Goal: Information Seeking & Learning: Learn about a topic

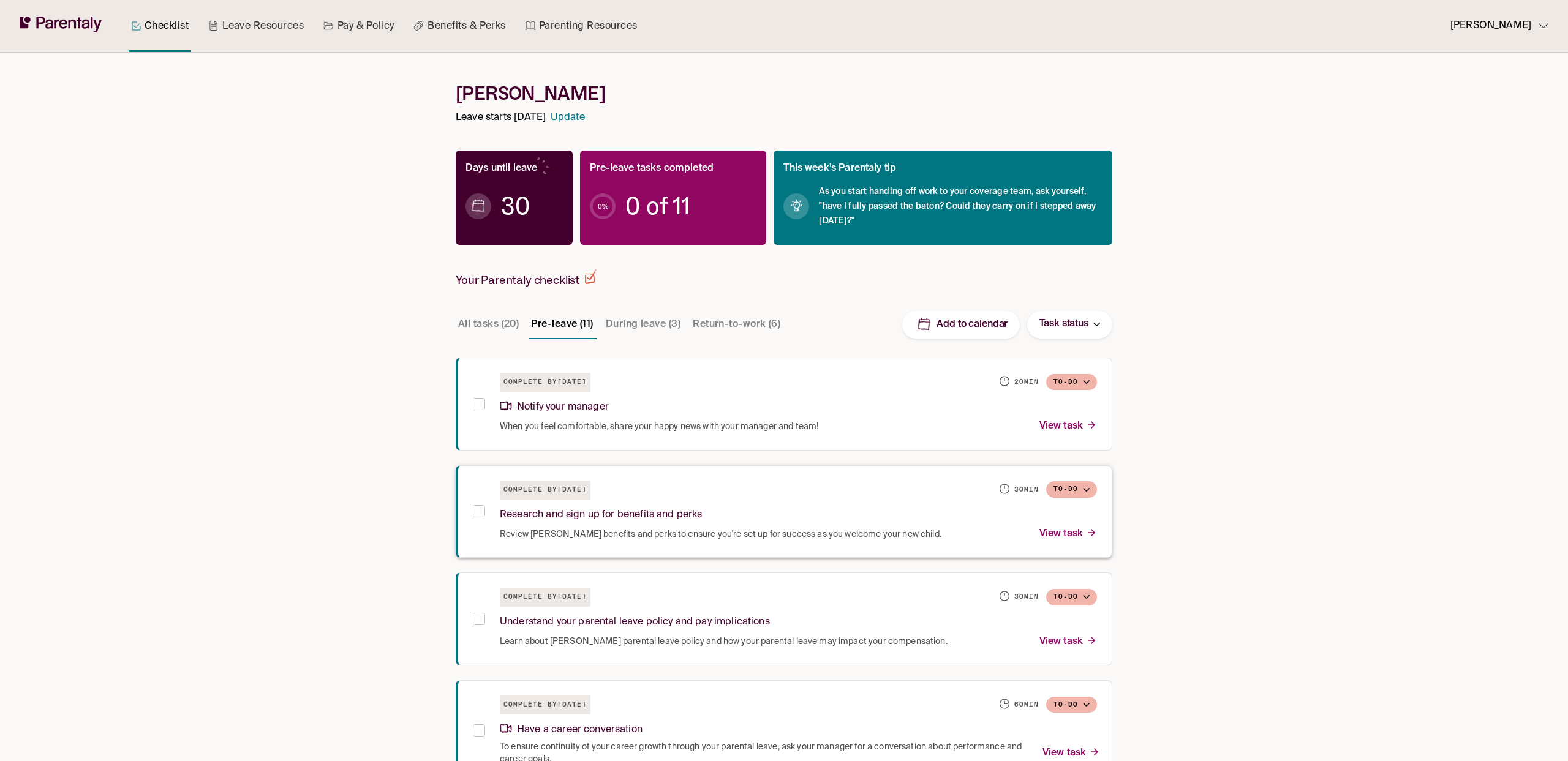
scroll to position [50, 0]
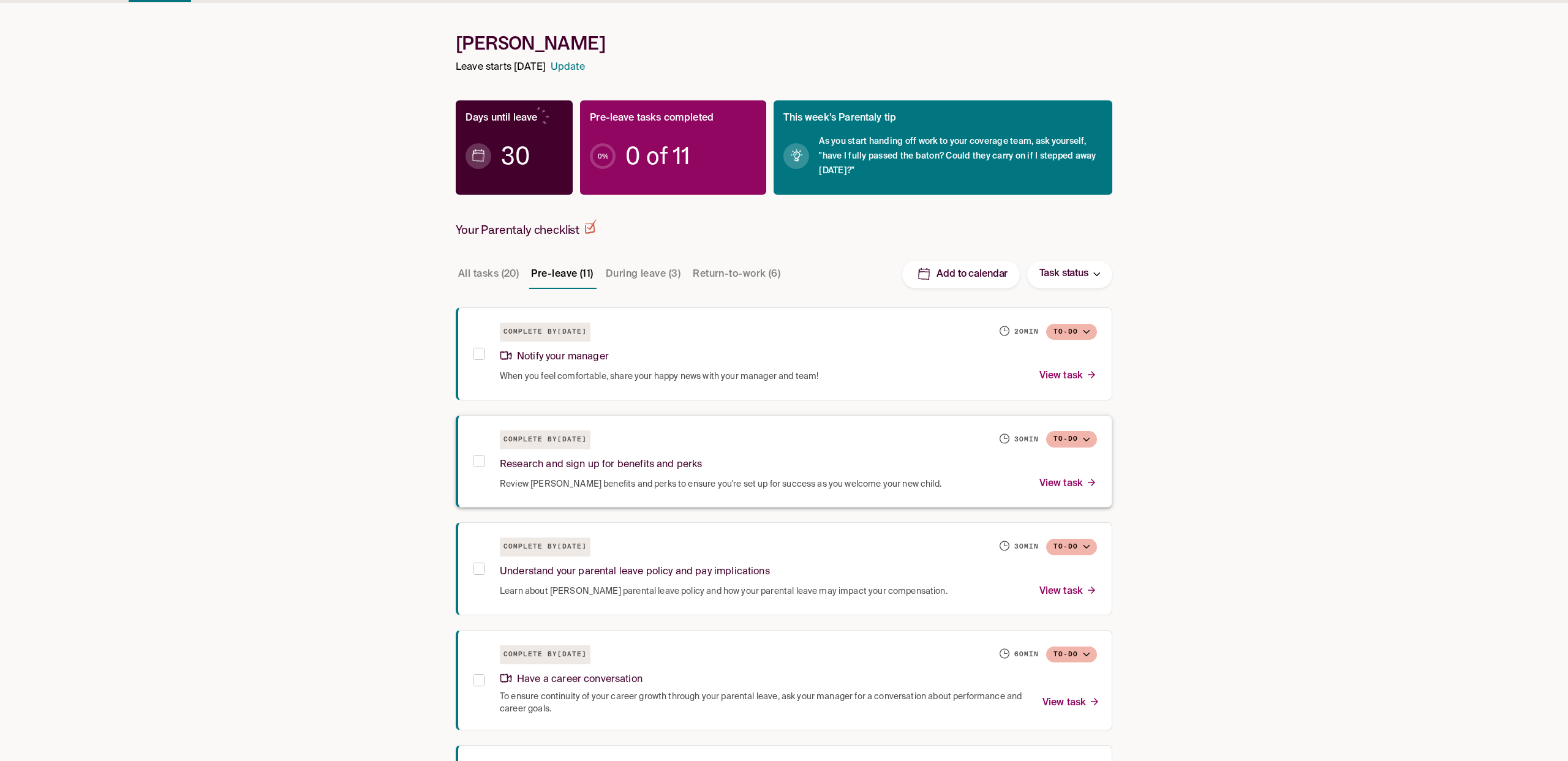
click at [707, 466] on div "Research and sign up for benefits and perks" at bounding box center [798, 462] width 597 height 27
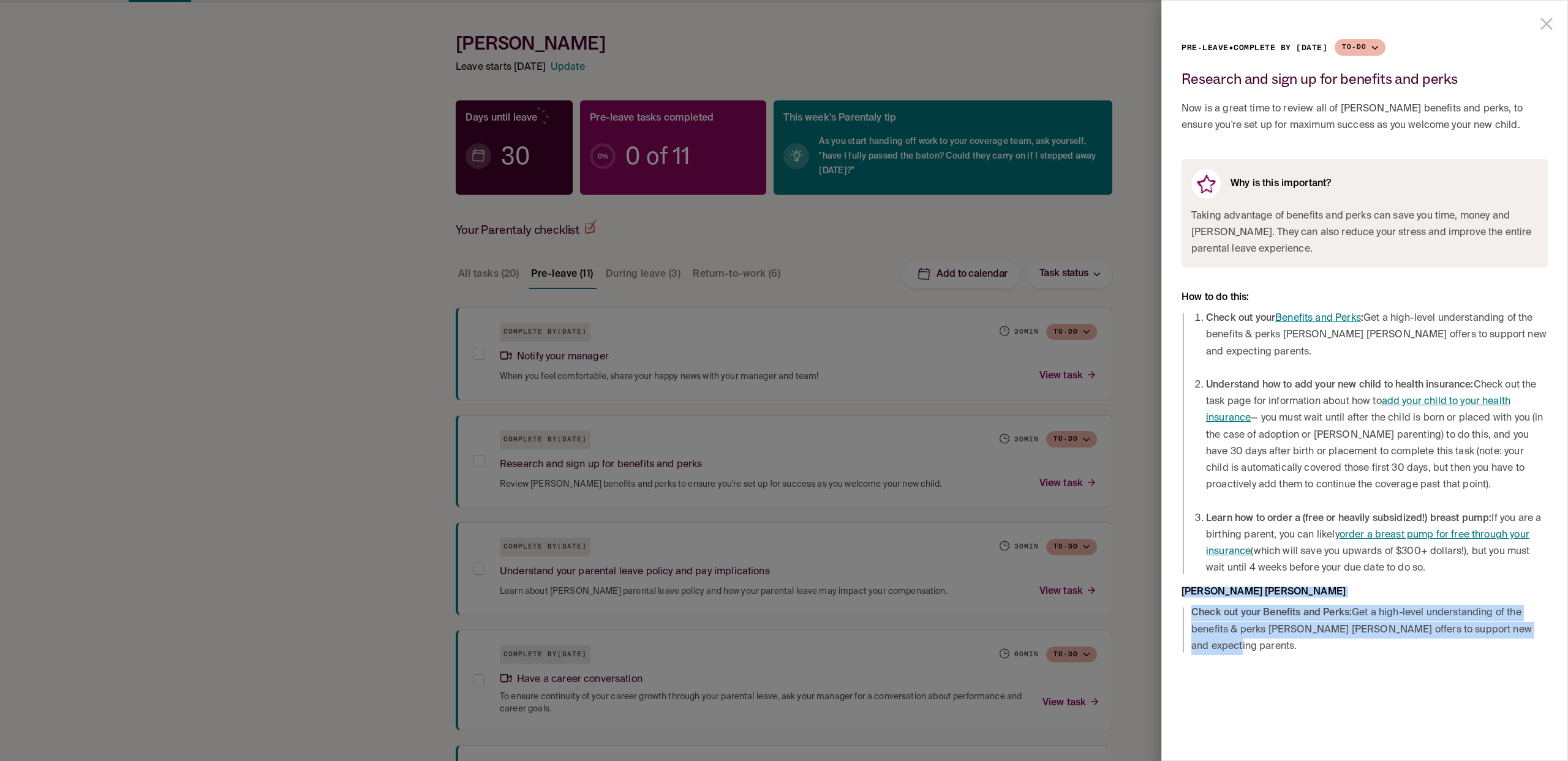
drag, startPoint x: 1251, startPoint y: 654, endPoint x: 1165, endPoint y: 596, distance: 103.7
click at [1165, 596] on div "Pre-leave • Complete by October 8, 2025 To-do Research and sign up for benefits…" at bounding box center [1365, 333] width 406 height 665
click at [1365, 674] on div "Pre-leave • Complete by October 8, 2025 To-do Research and sign up for benefits…" at bounding box center [1365, 380] width 407 height 761
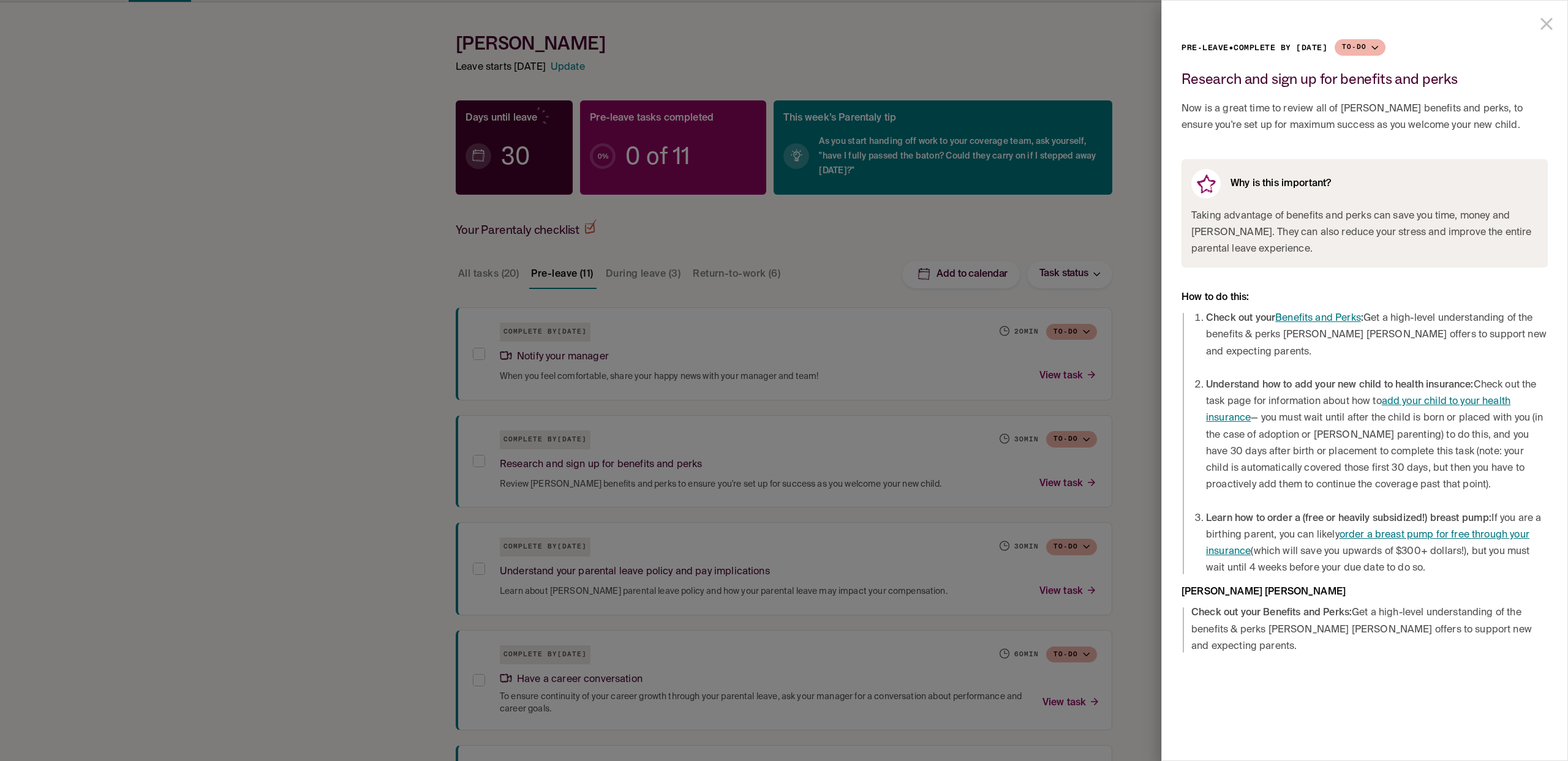
click at [1273, 610] on strong "Check out your Benefits and Perks:" at bounding box center [1272, 613] width 160 height 10
click at [1112, 272] on div at bounding box center [784, 380] width 1568 height 761
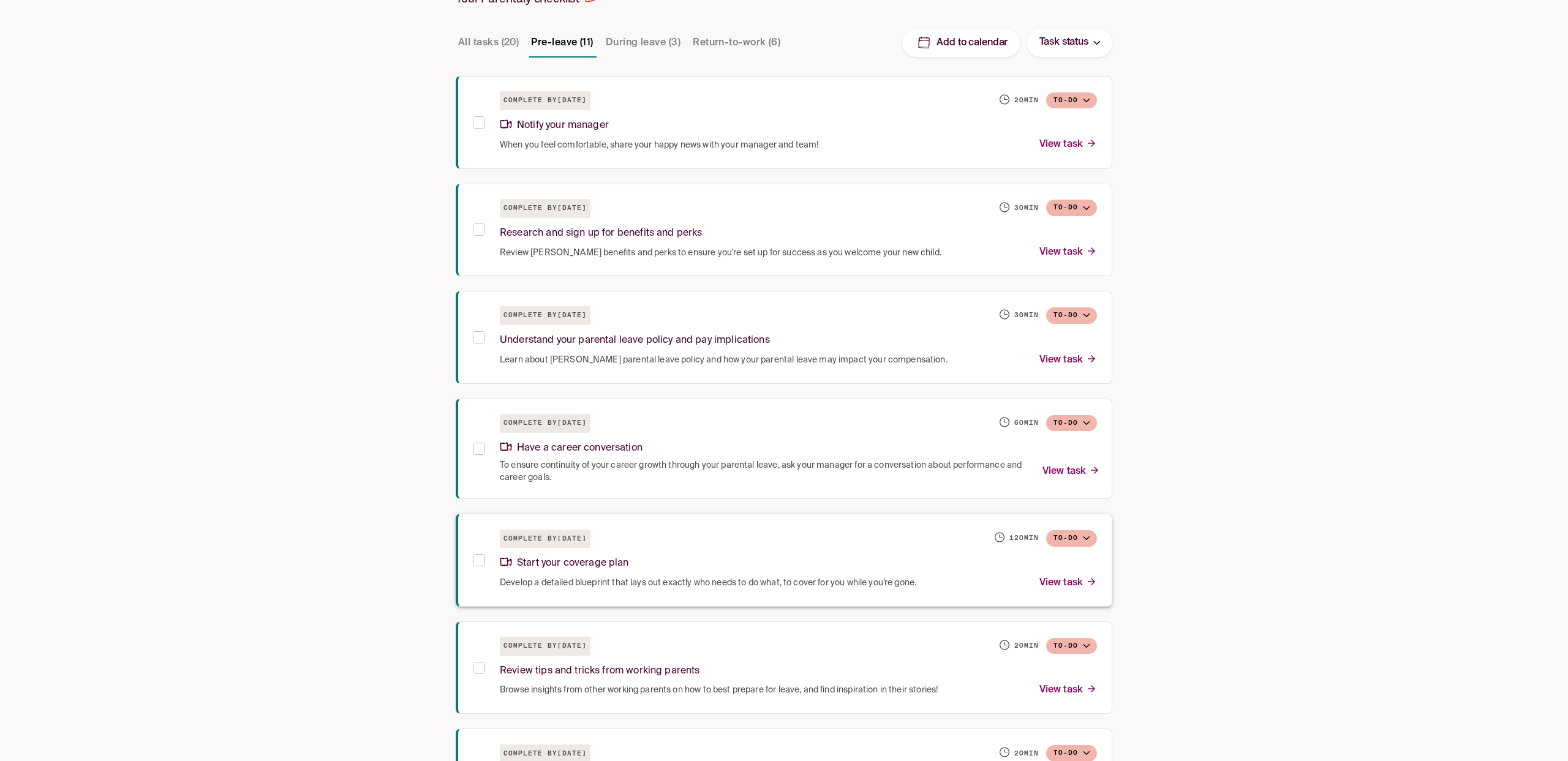
scroll to position [288, 0]
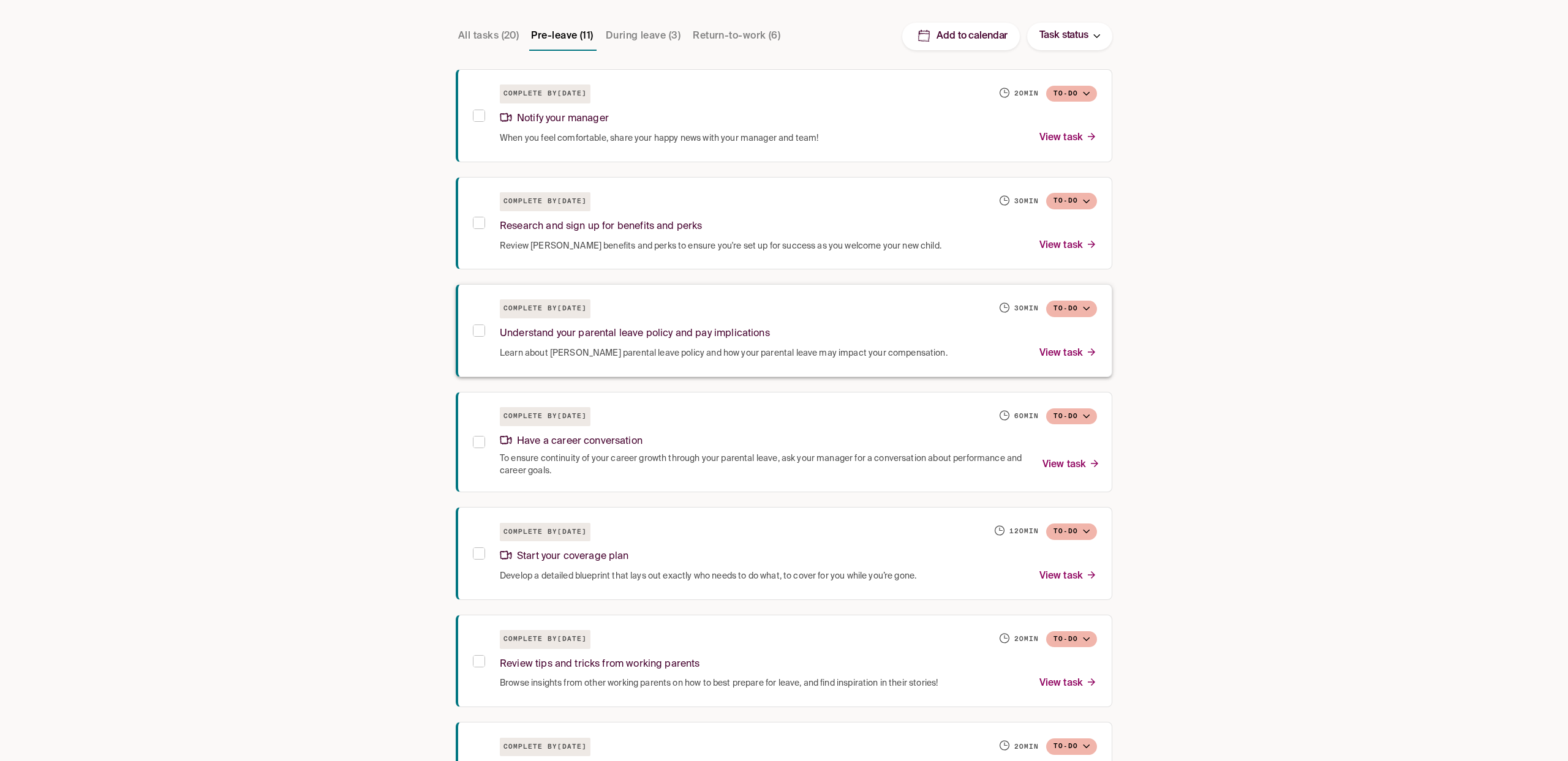
click at [753, 338] on p "Understand your parental leave policy and pay implications" at bounding box center [635, 334] width 271 height 16
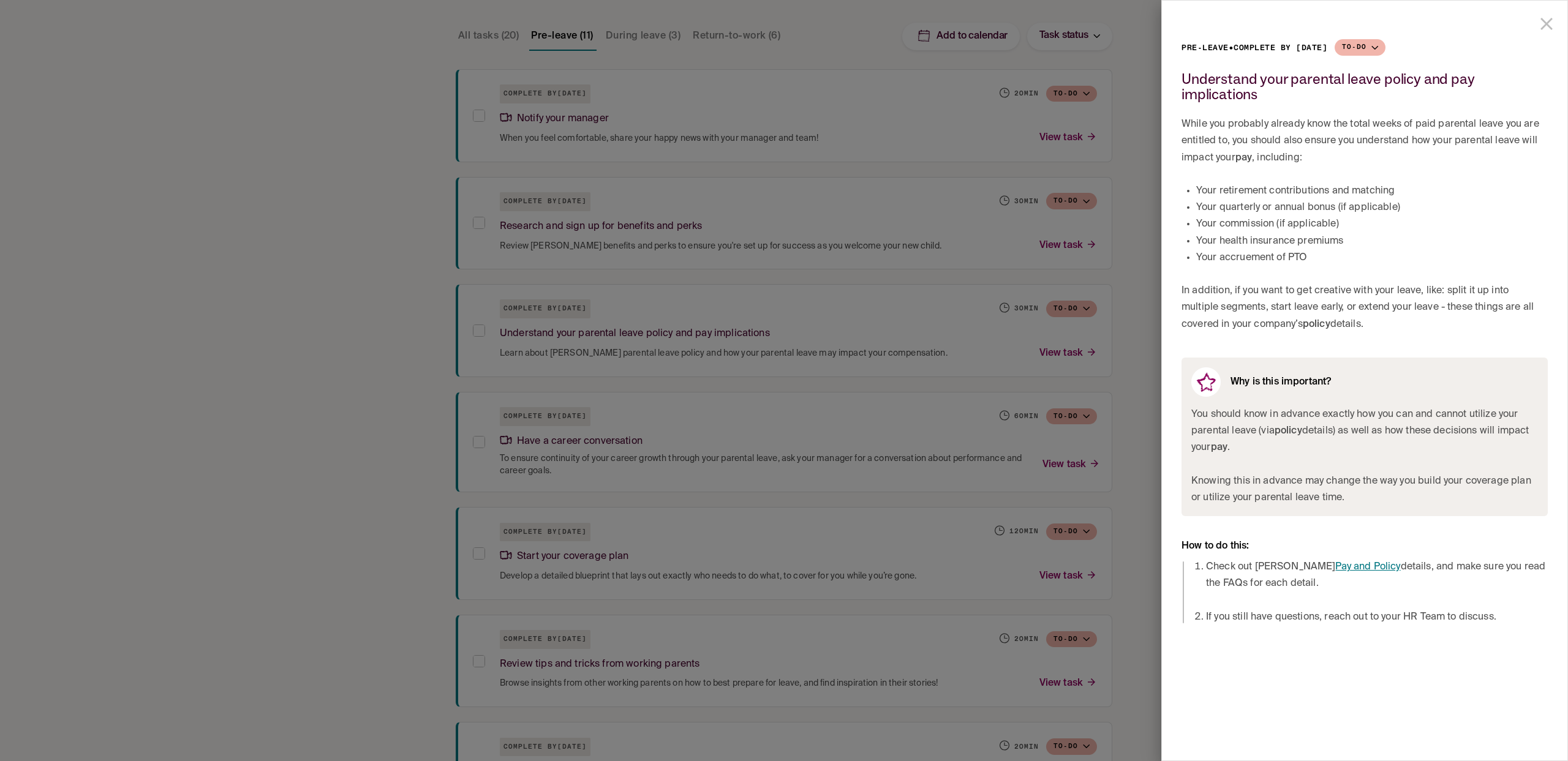
click at [369, 86] on div at bounding box center [784, 380] width 1568 height 761
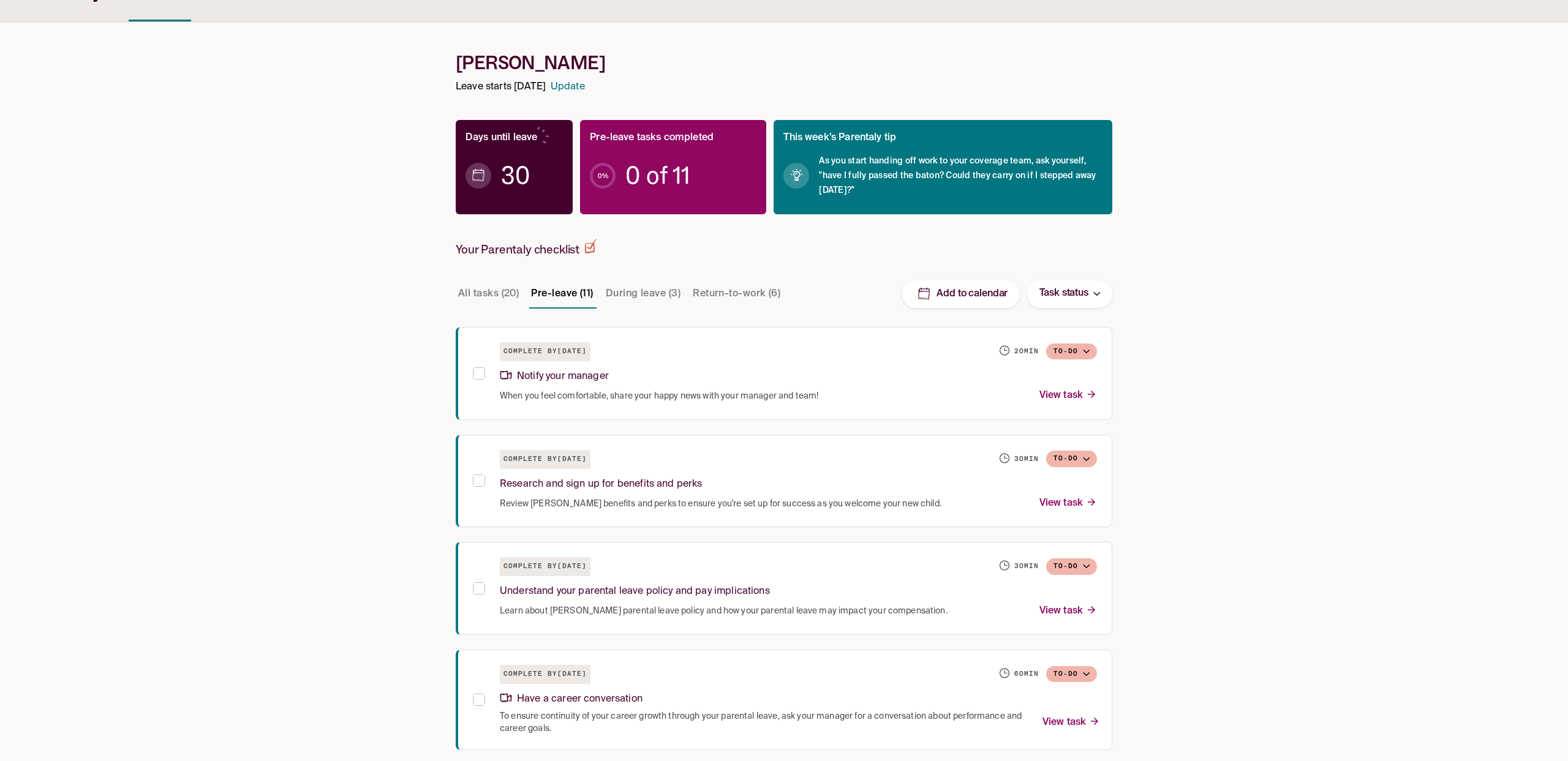
scroll to position [168, 0]
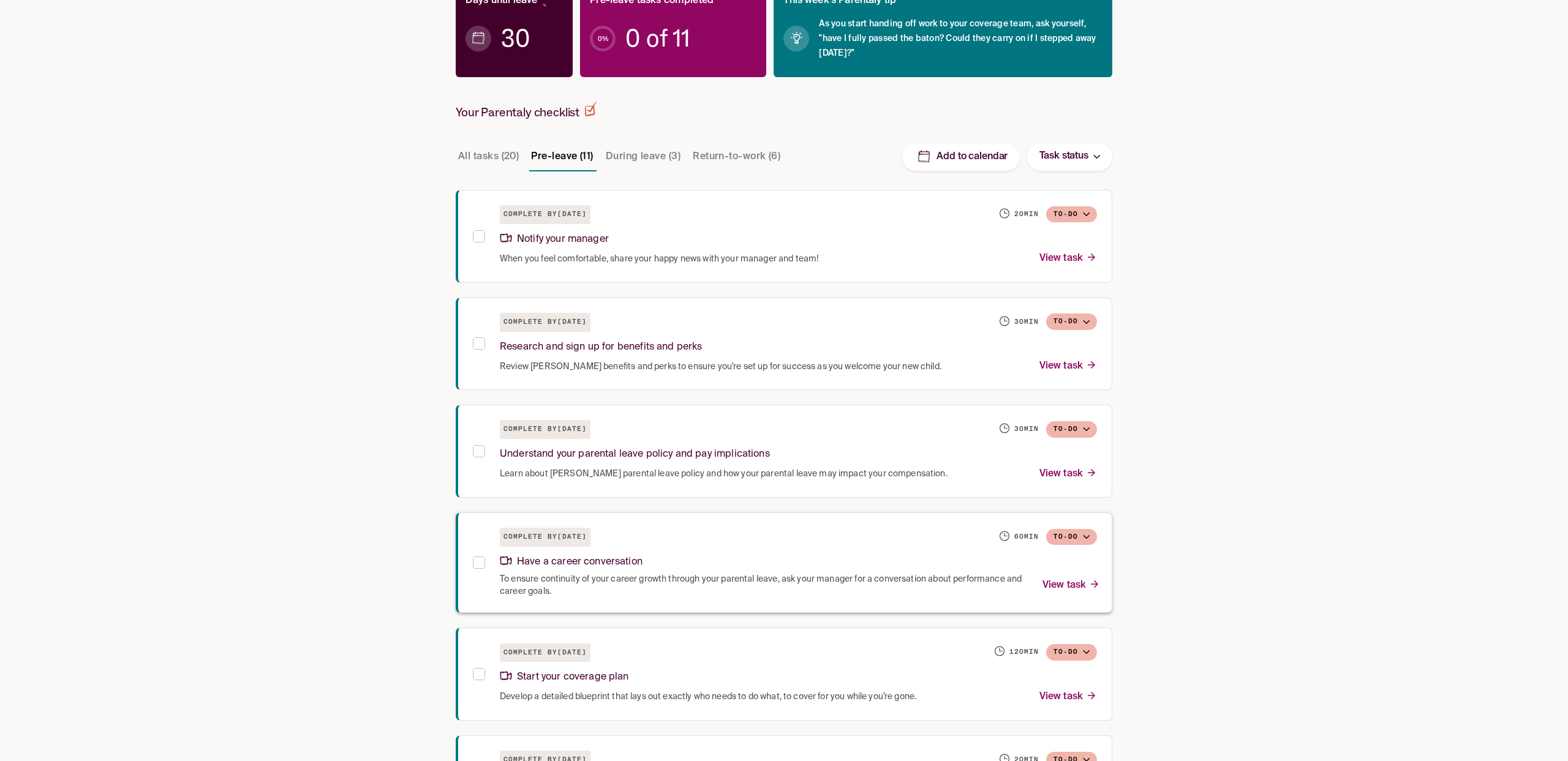
click at [739, 531] on div "Complete by October 8, 2025 60 min To-do" at bounding box center [798, 537] width 597 height 19
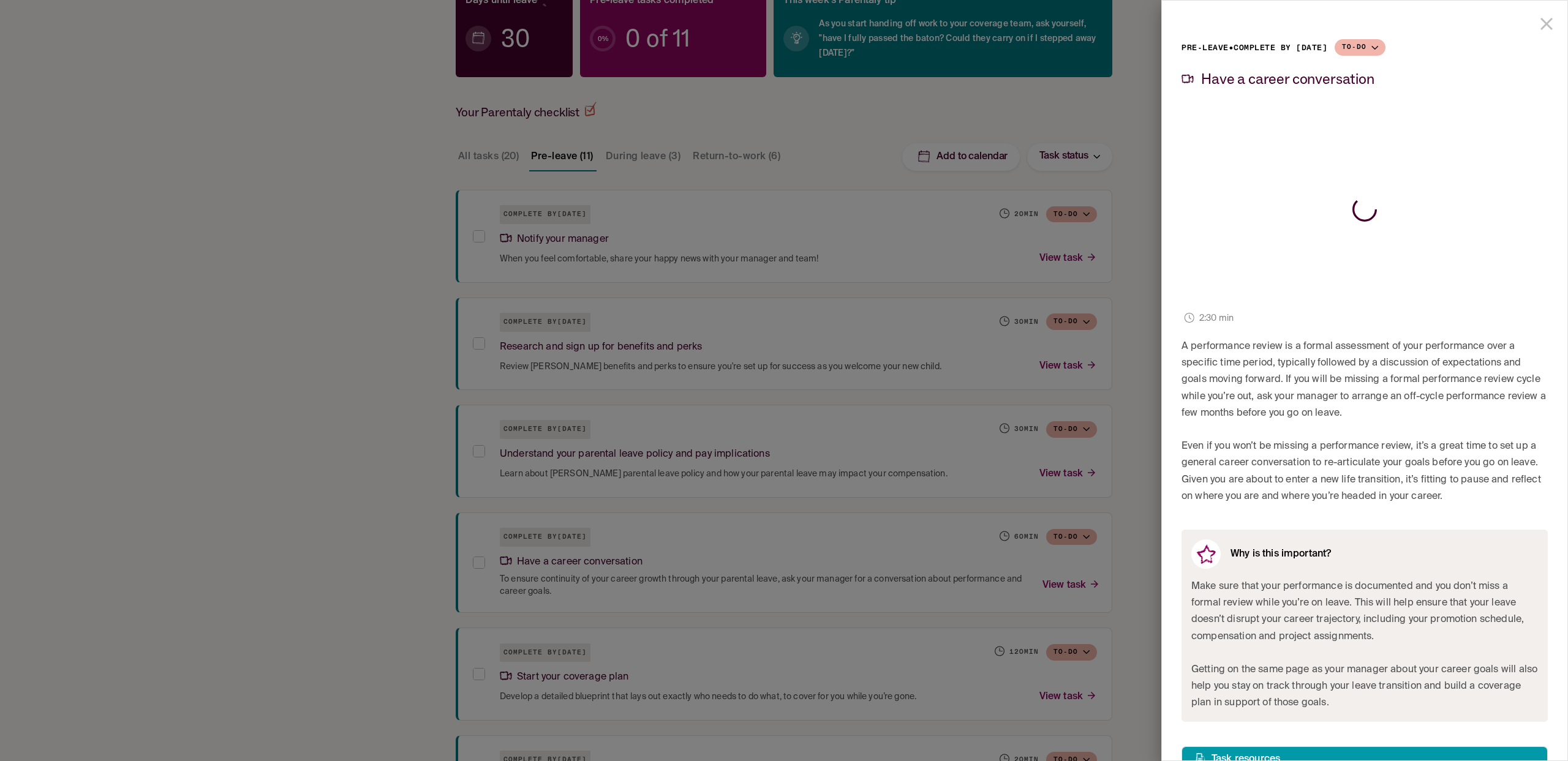
scroll to position [64, 0]
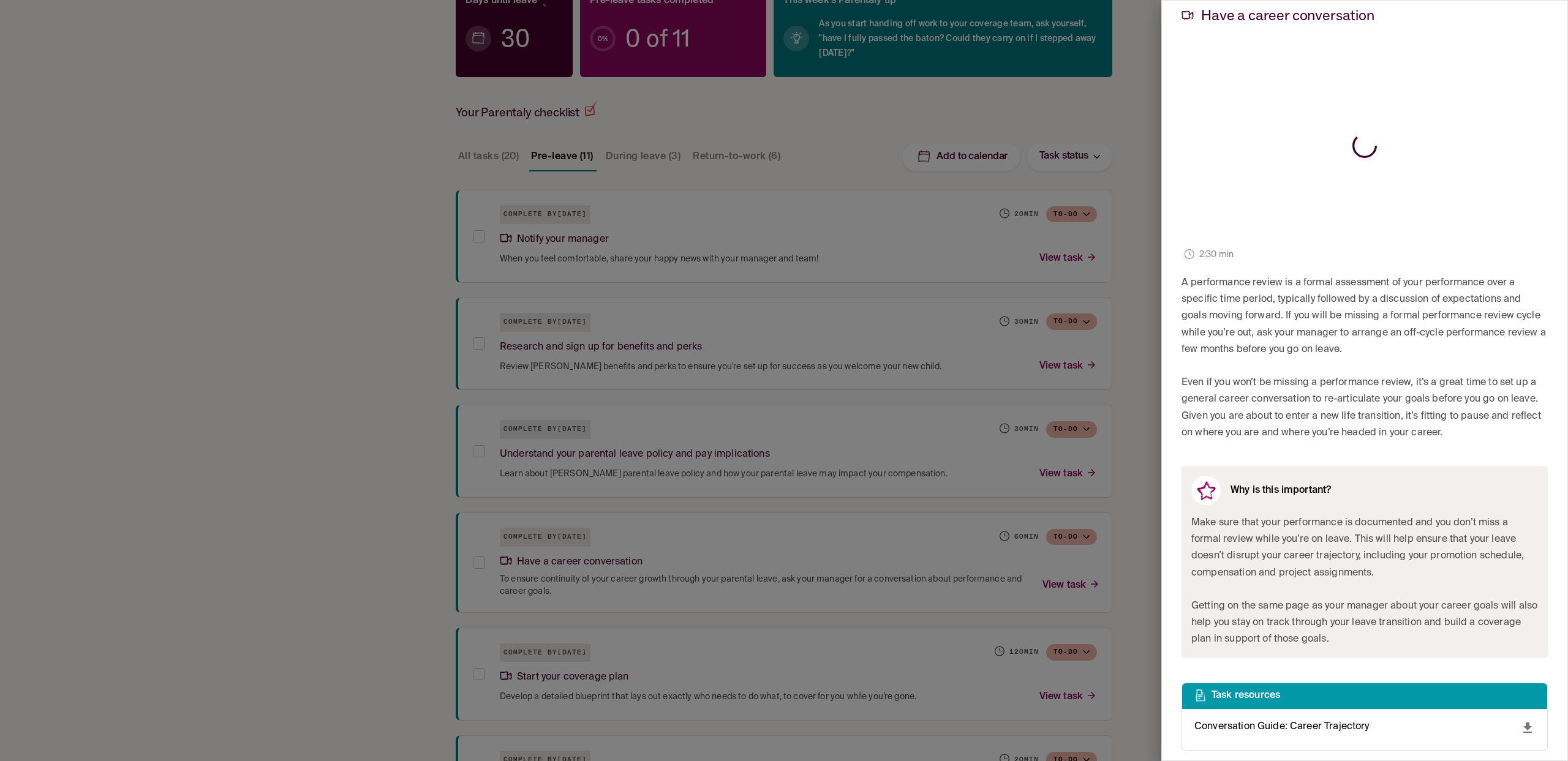
click at [1156, 504] on div at bounding box center [784, 380] width 1568 height 761
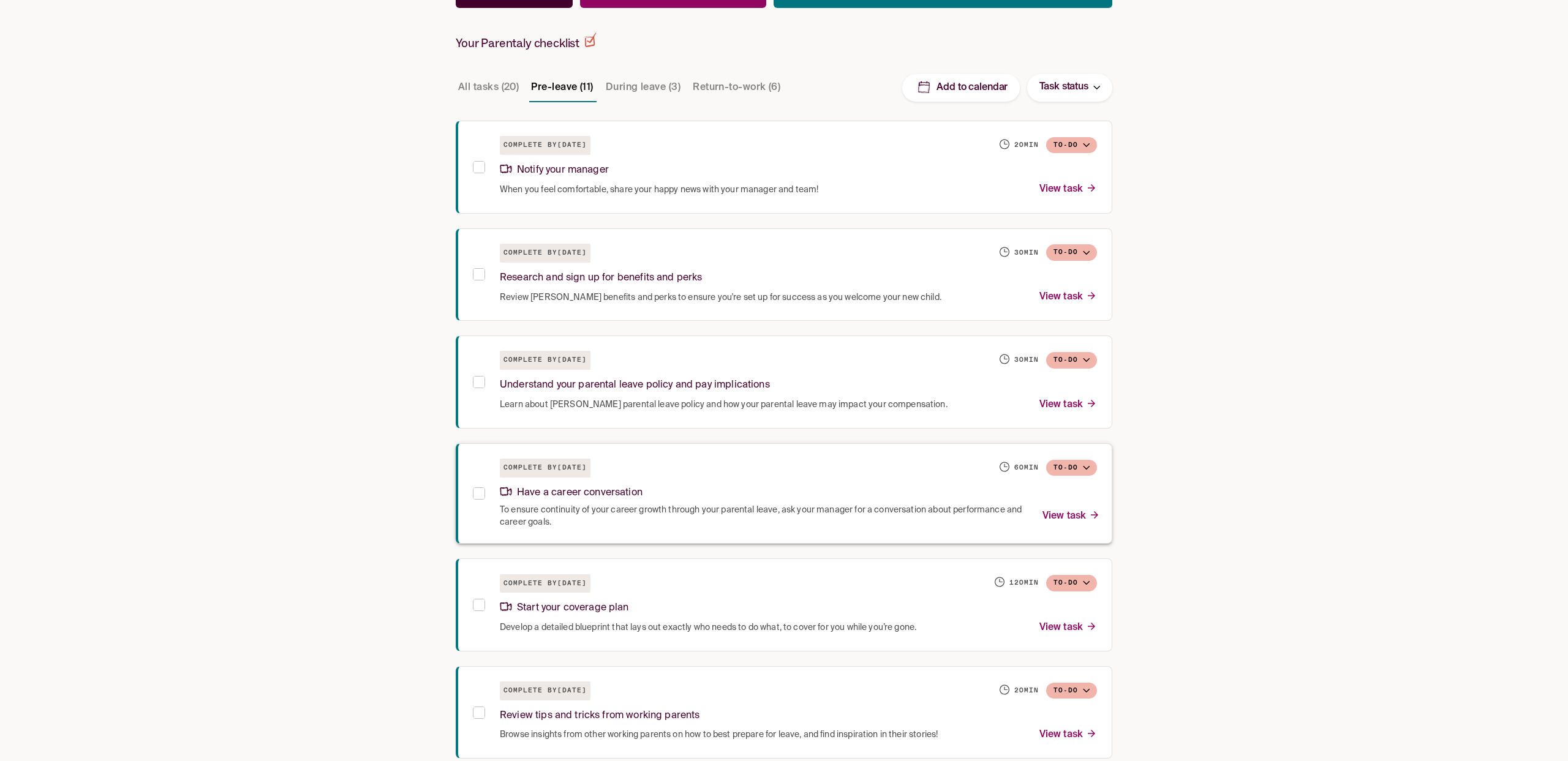
scroll to position [299, 0]
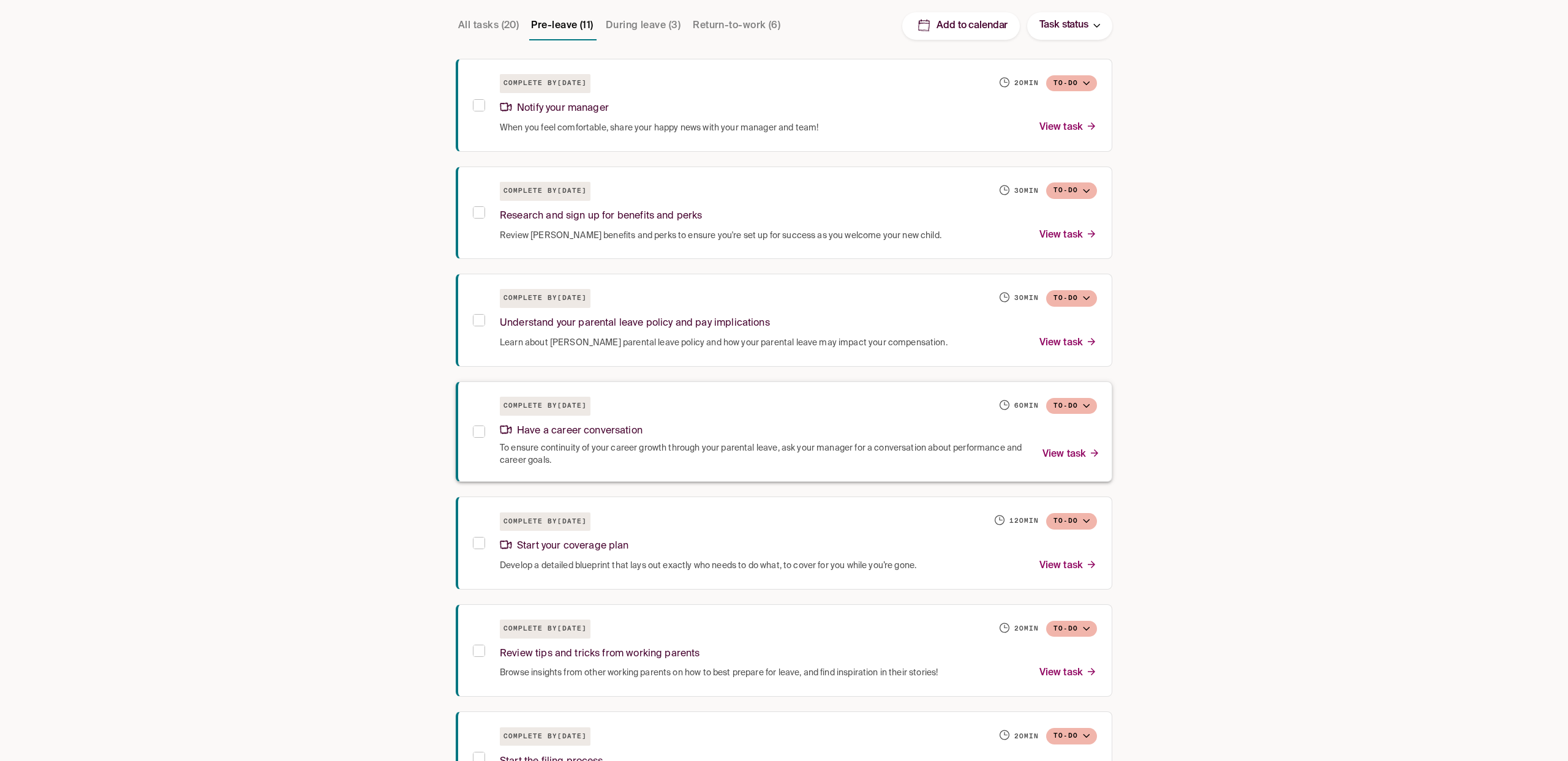
click at [720, 442] on span "To ensure continuity of your career growth through your parental leave, ask you…" at bounding box center [764, 454] width 528 height 24
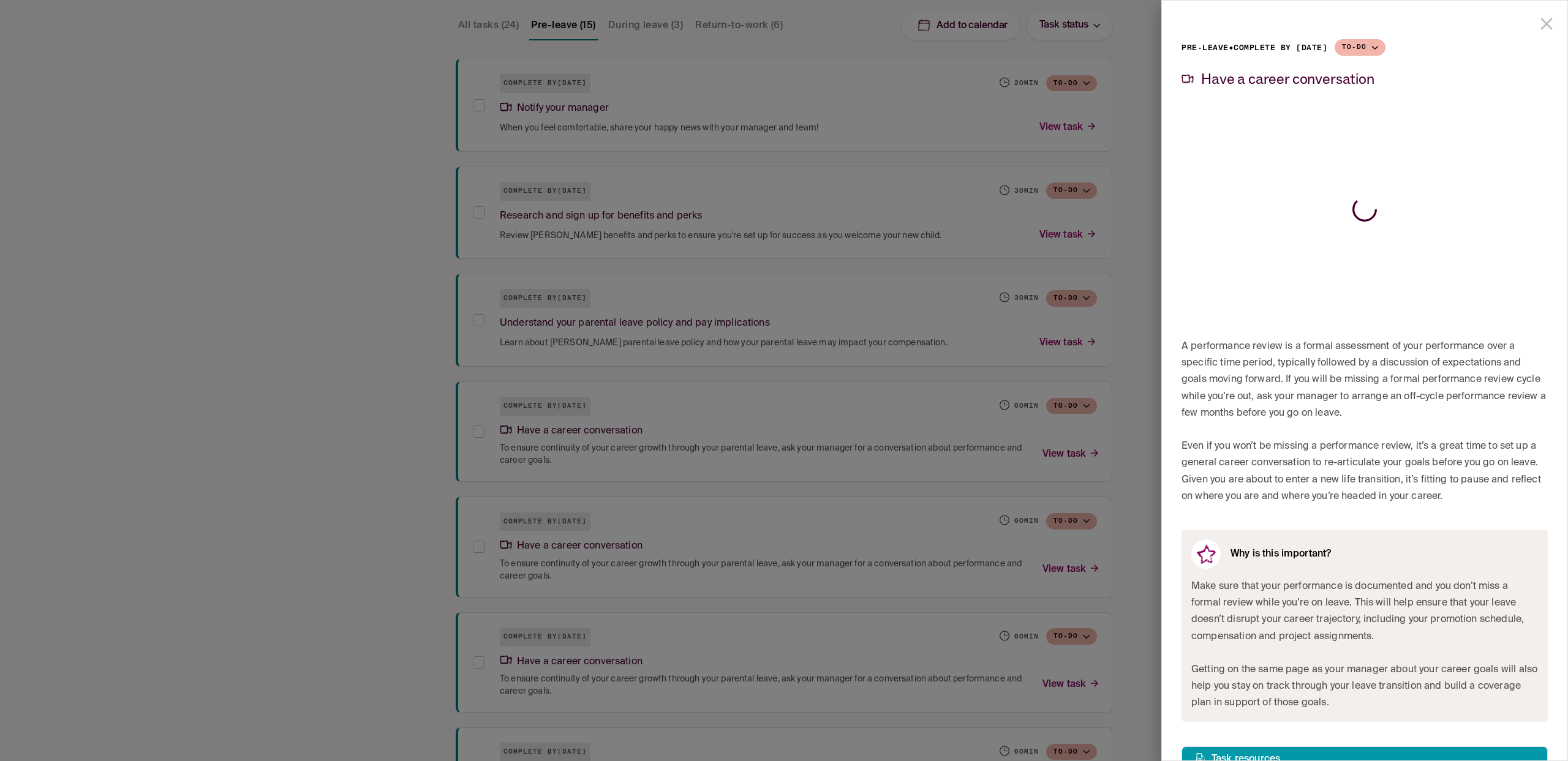
scroll to position [64, 0]
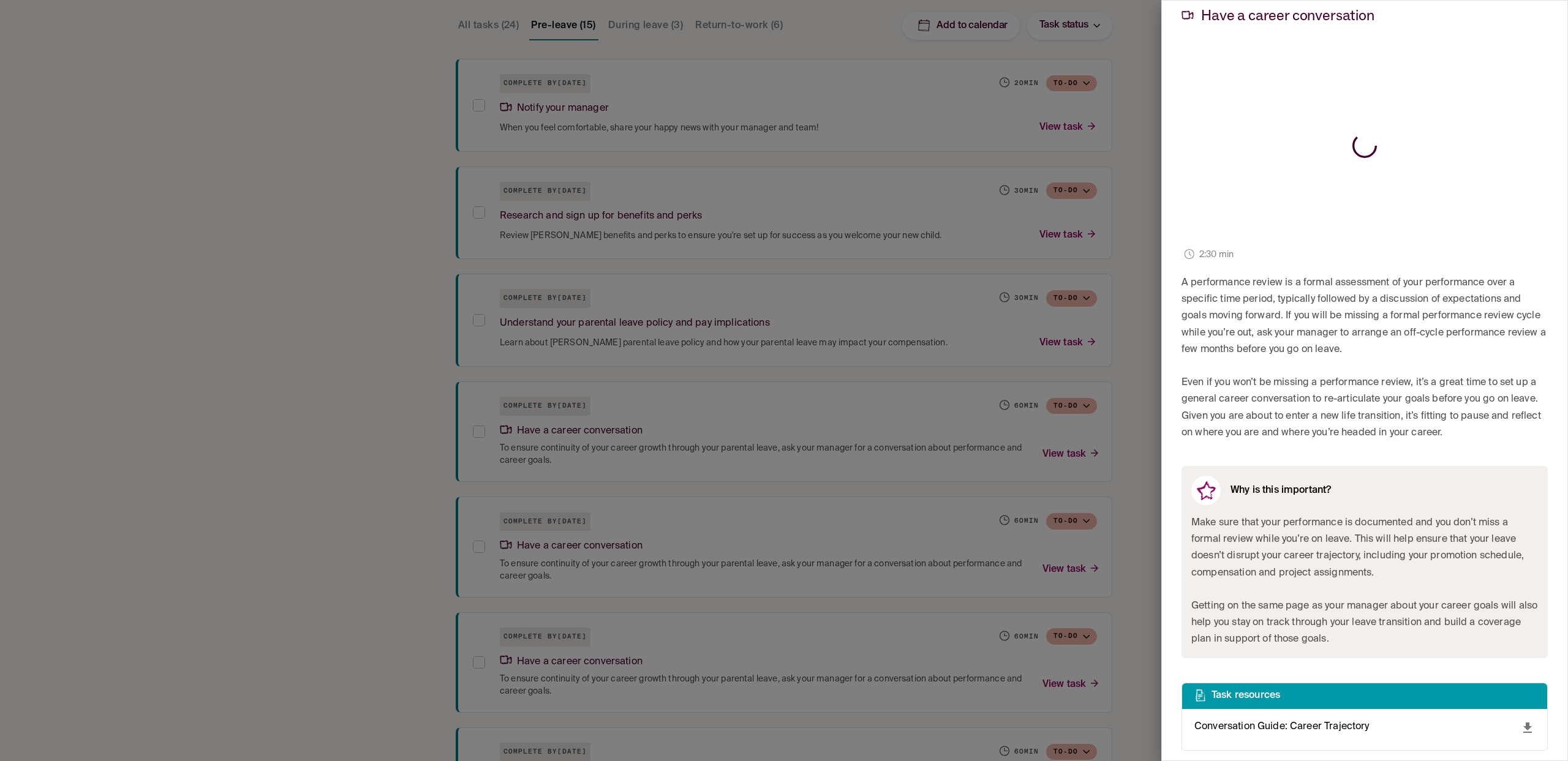
click at [129, 621] on div at bounding box center [784, 380] width 1568 height 761
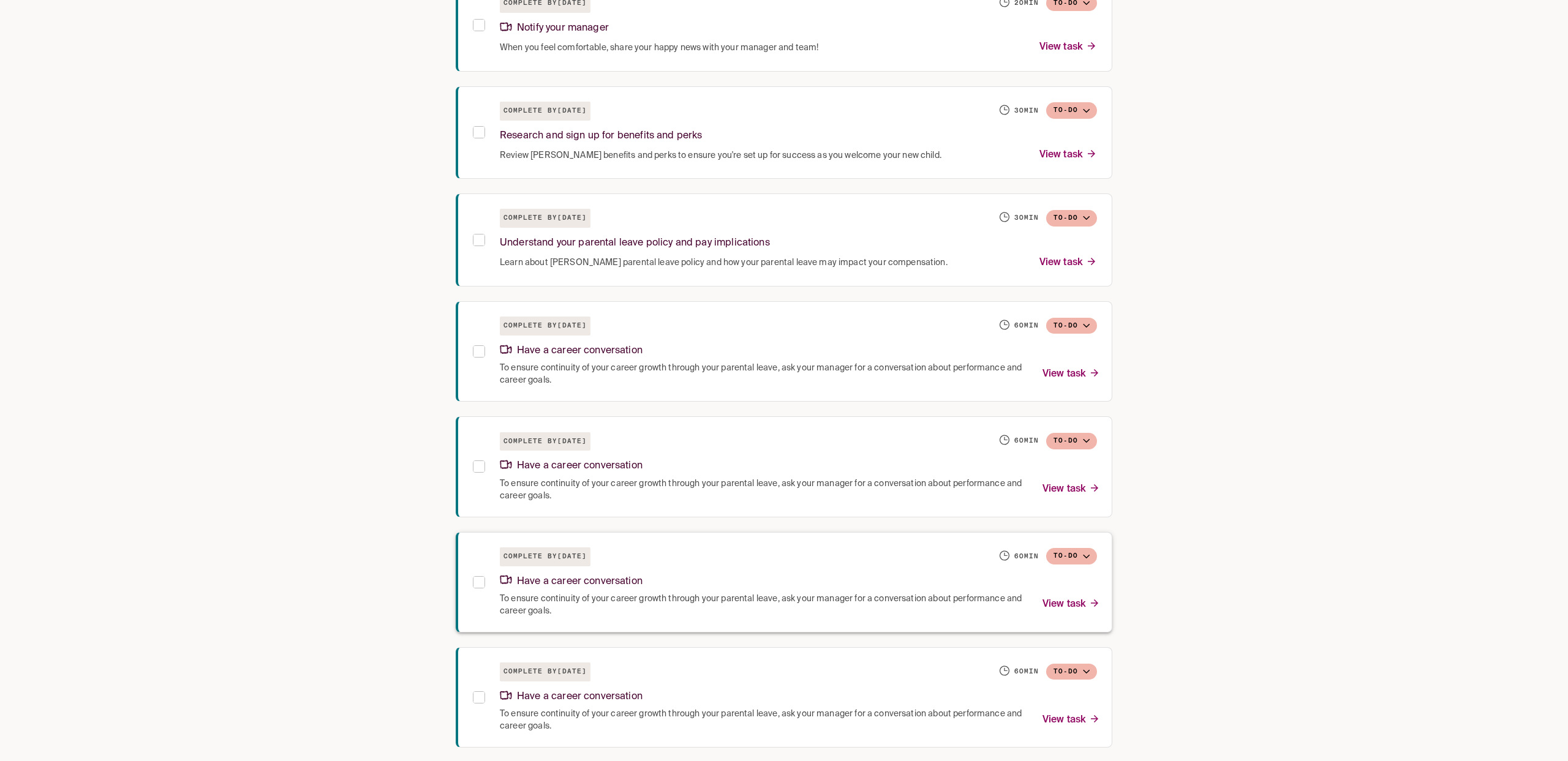
scroll to position [399, 0]
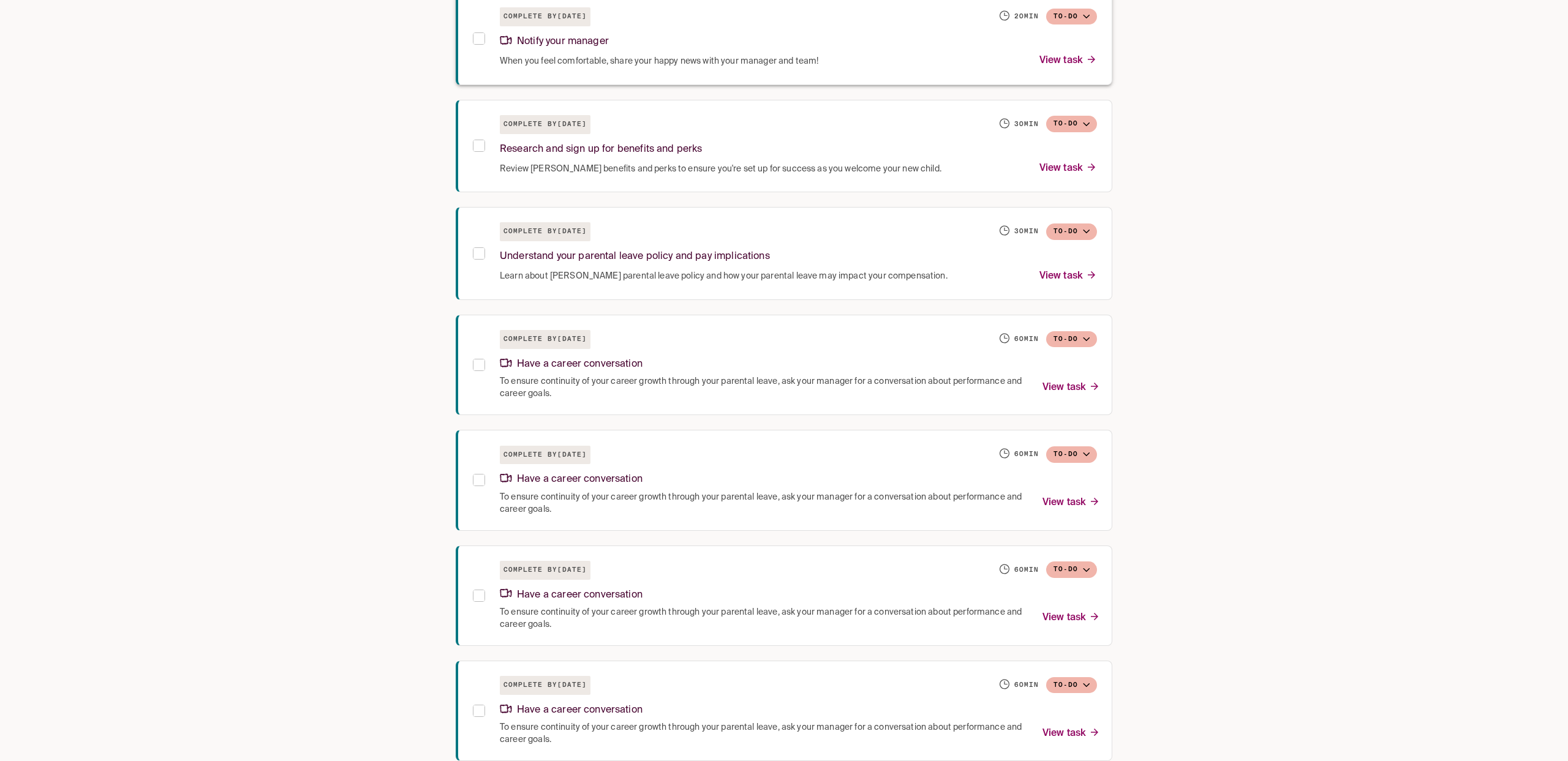
scroll to position [376, 0]
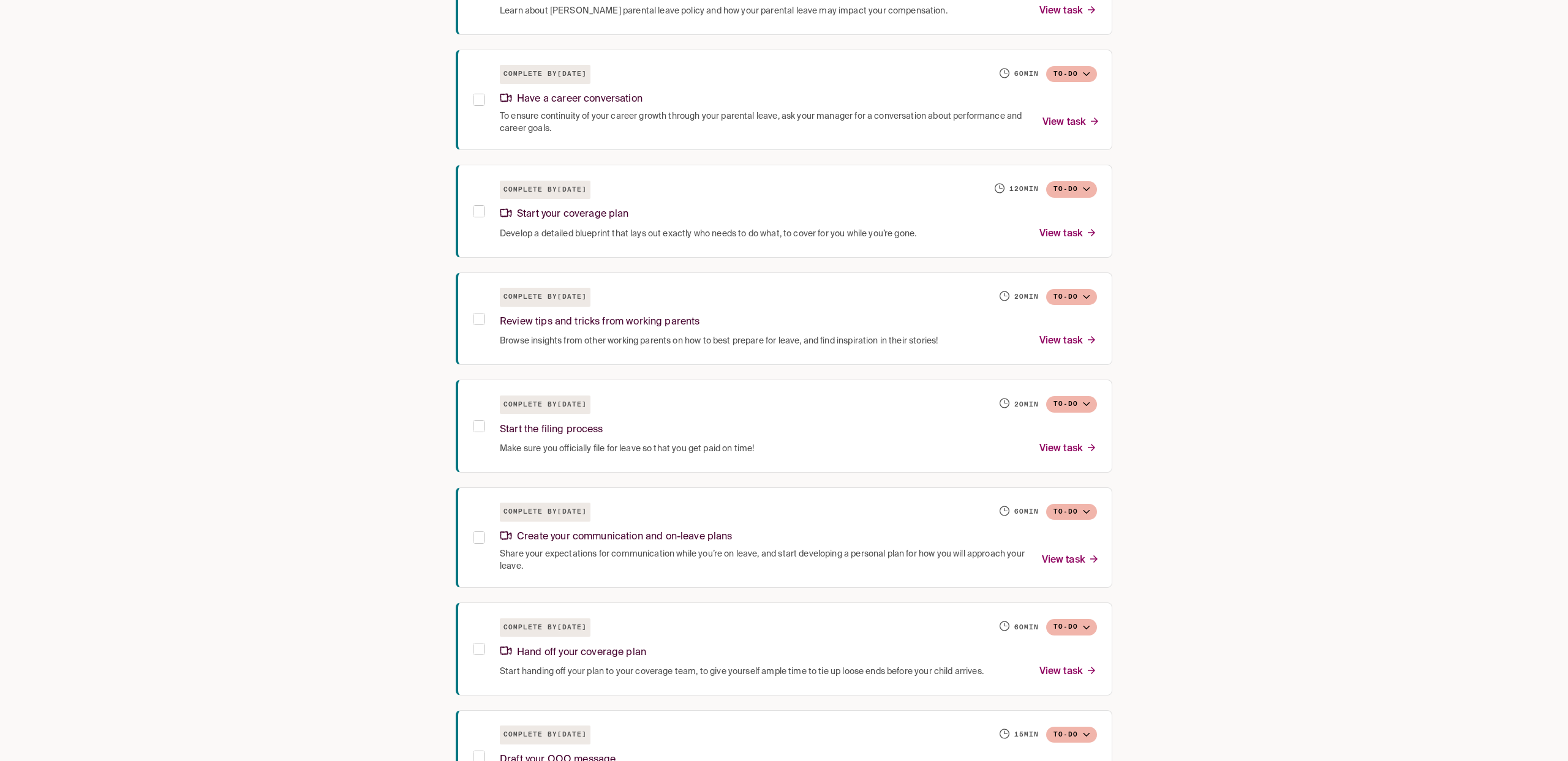
scroll to position [721, 0]
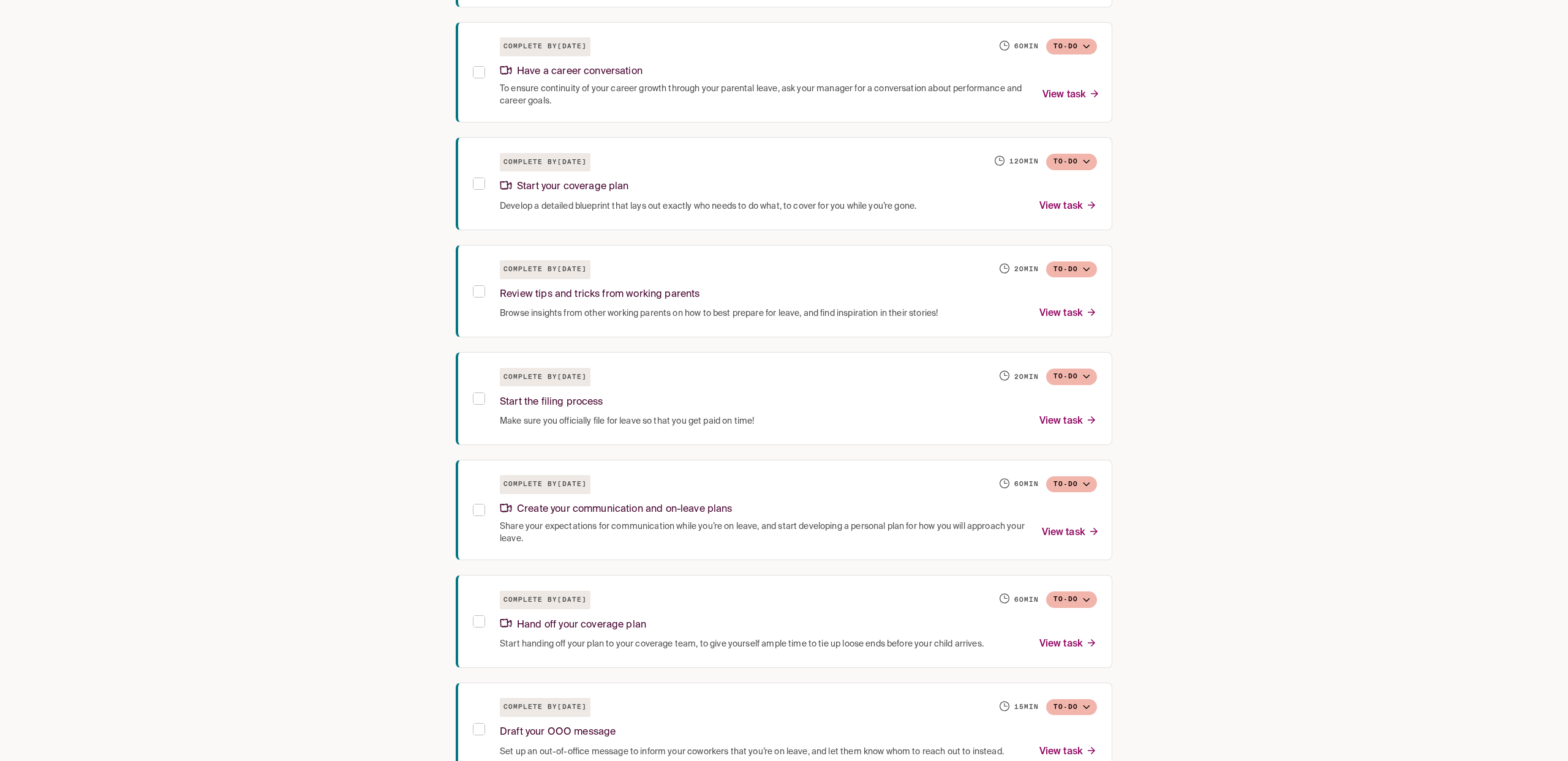
scroll to position [699, 0]
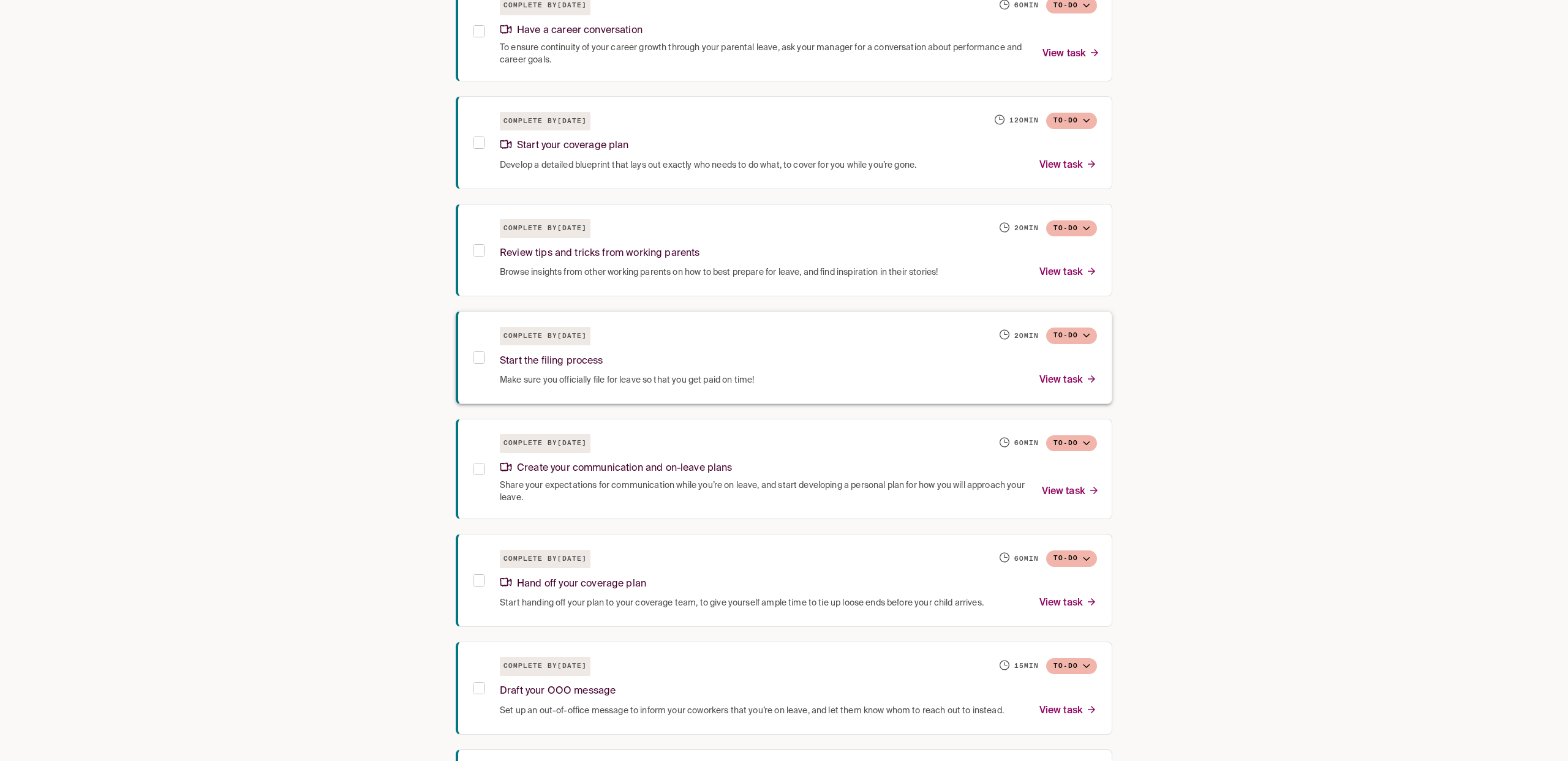
click at [663, 360] on div "Start the filing process" at bounding box center [798, 359] width 597 height 27
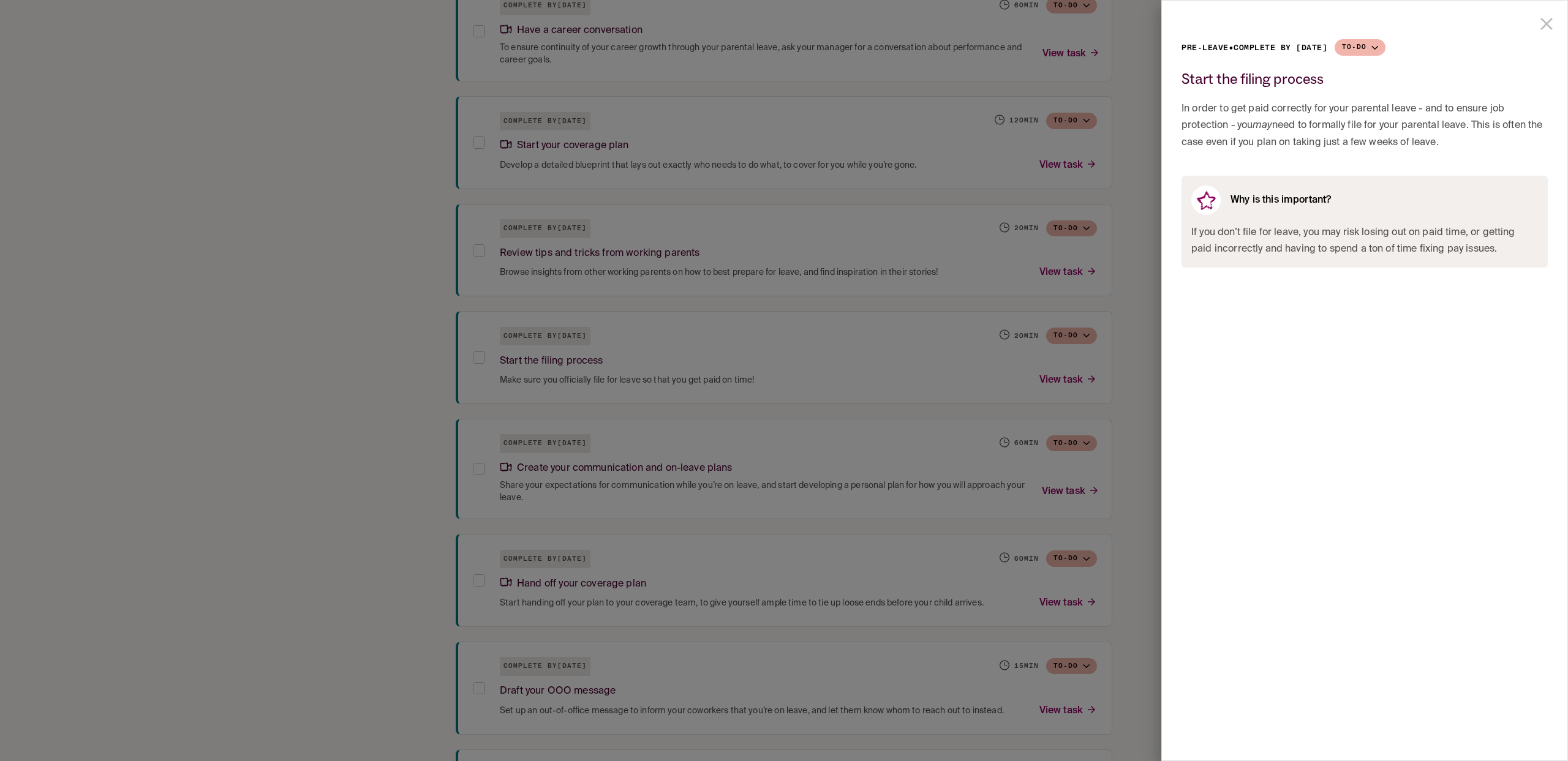
click at [261, 305] on div at bounding box center [784, 380] width 1568 height 761
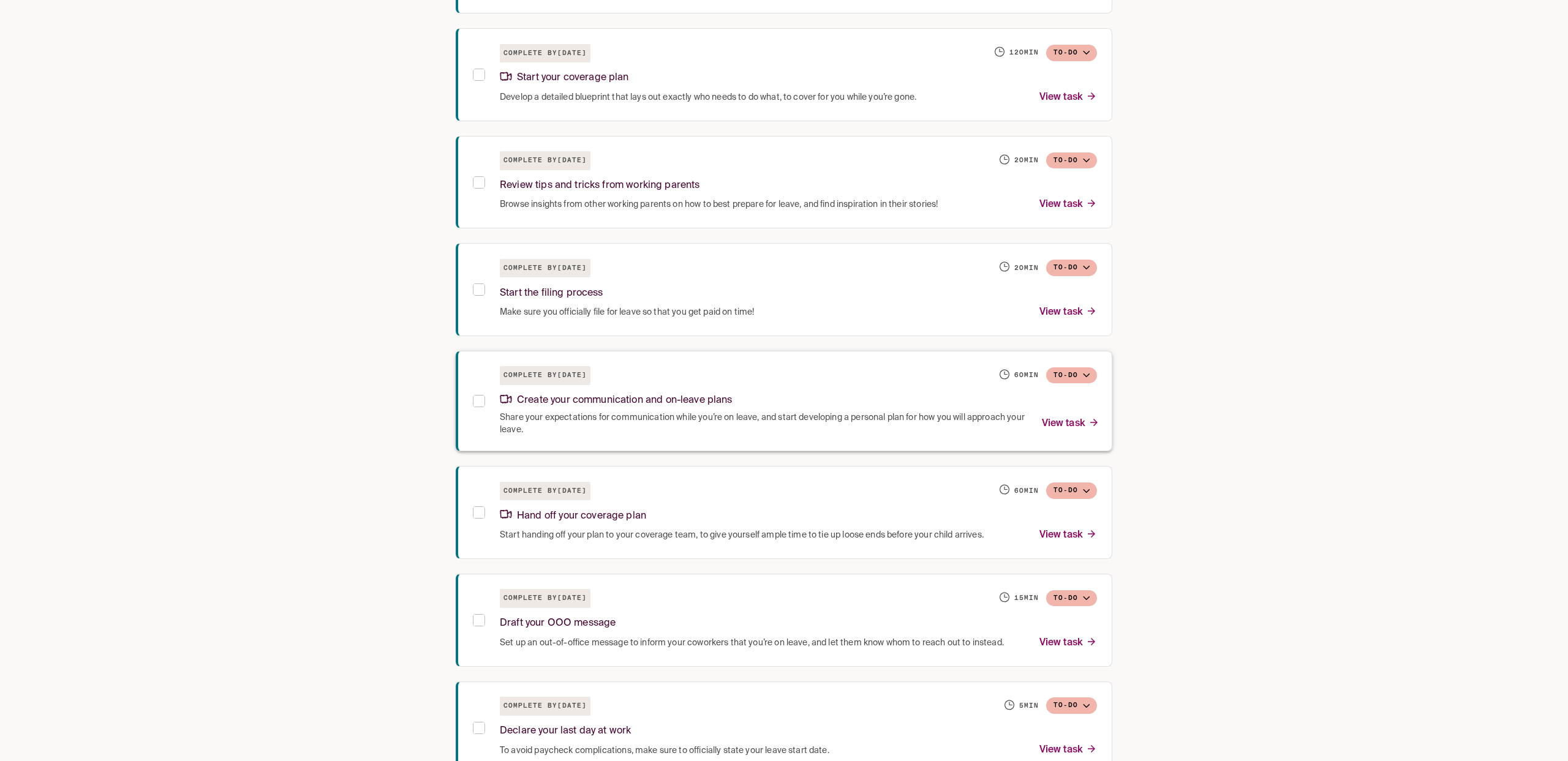
scroll to position [800, 0]
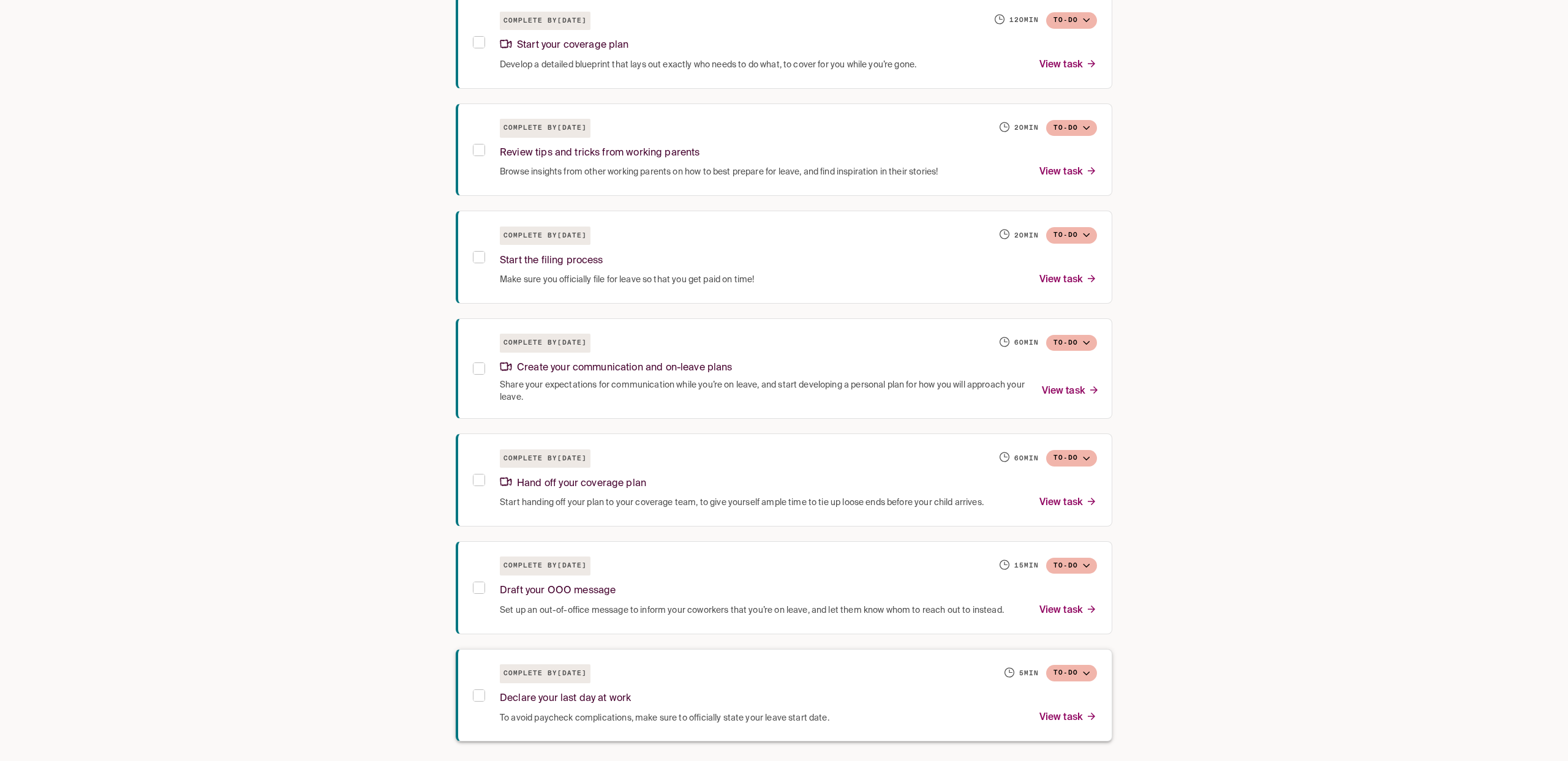
click at [705, 670] on div "Complete by [DATE] 5 min To-do" at bounding box center [798, 674] width 597 height 19
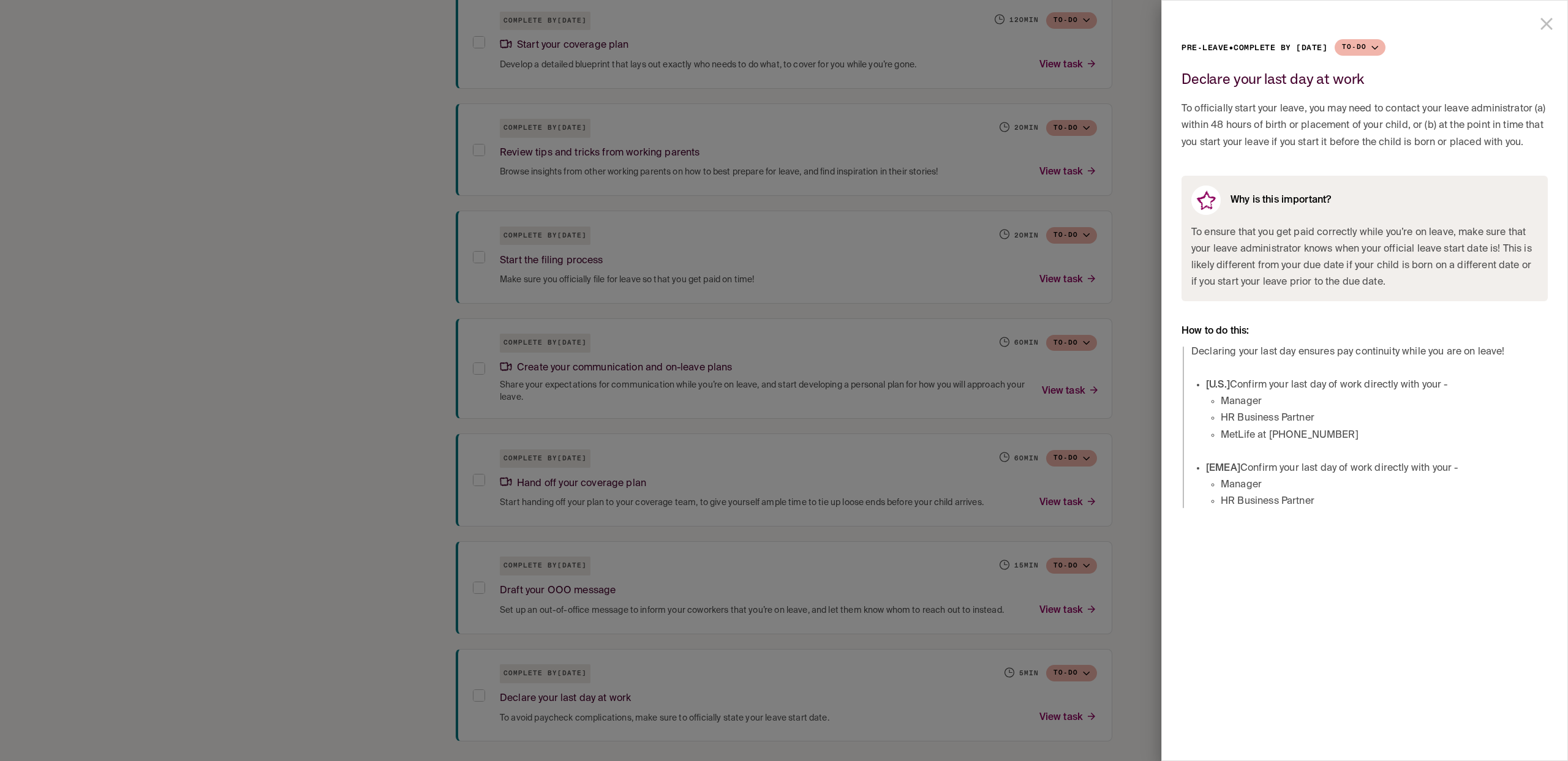
click at [958, 399] on div at bounding box center [784, 380] width 1568 height 761
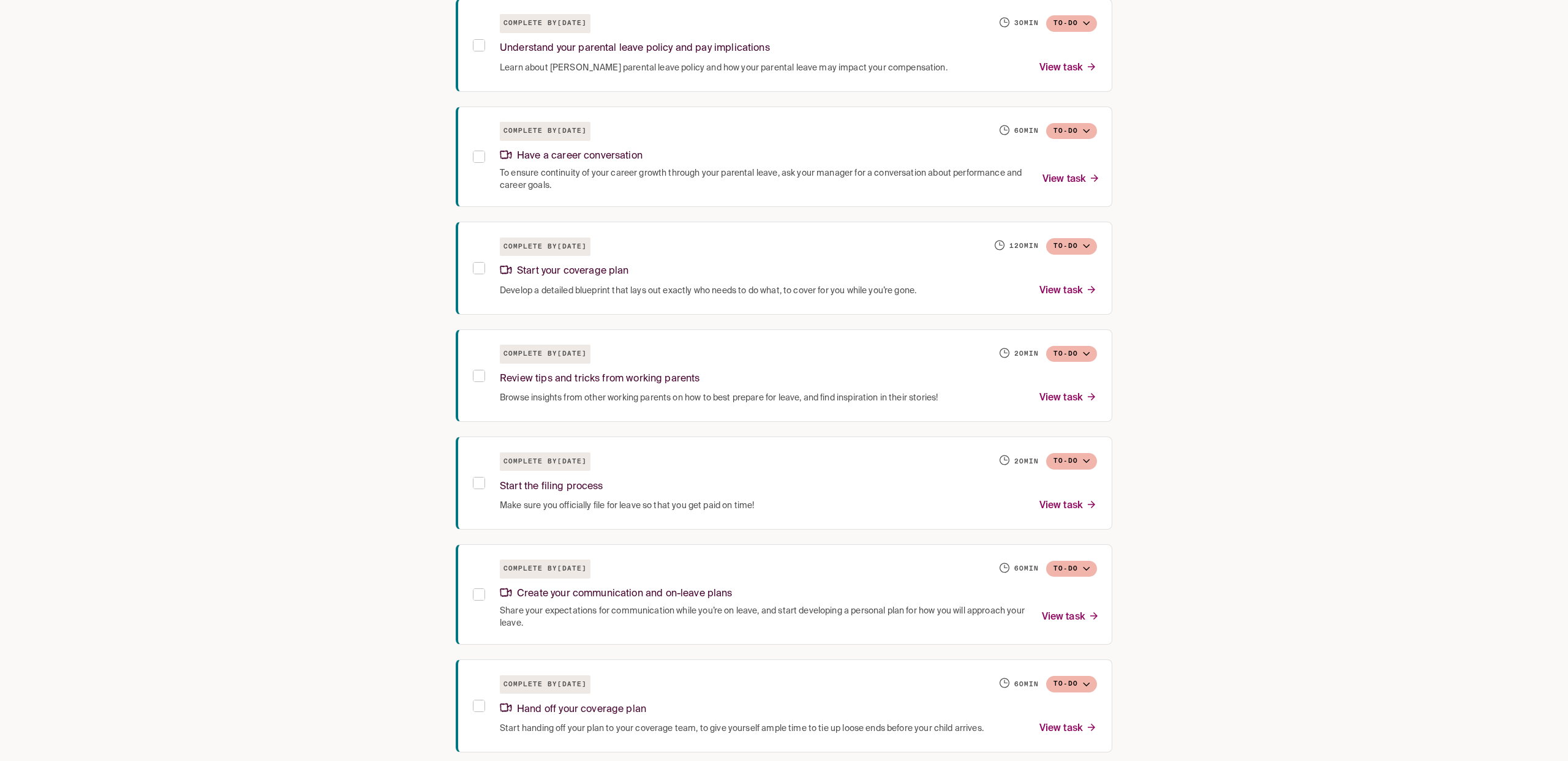
scroll to position [551, 0]
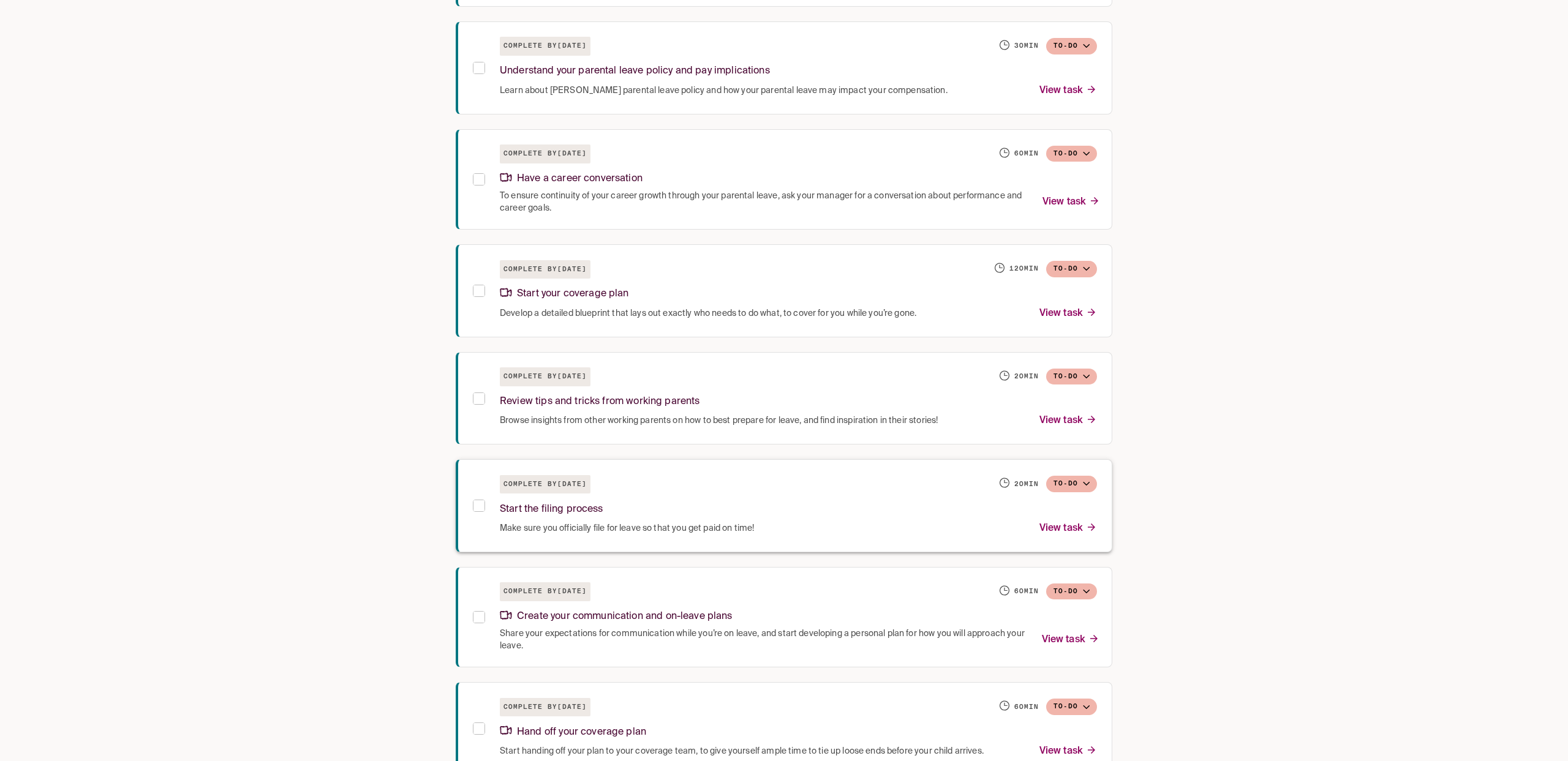
click at [841, 500] on div "Start the filing process" at bounding box center [798, 507] width 597 height 27
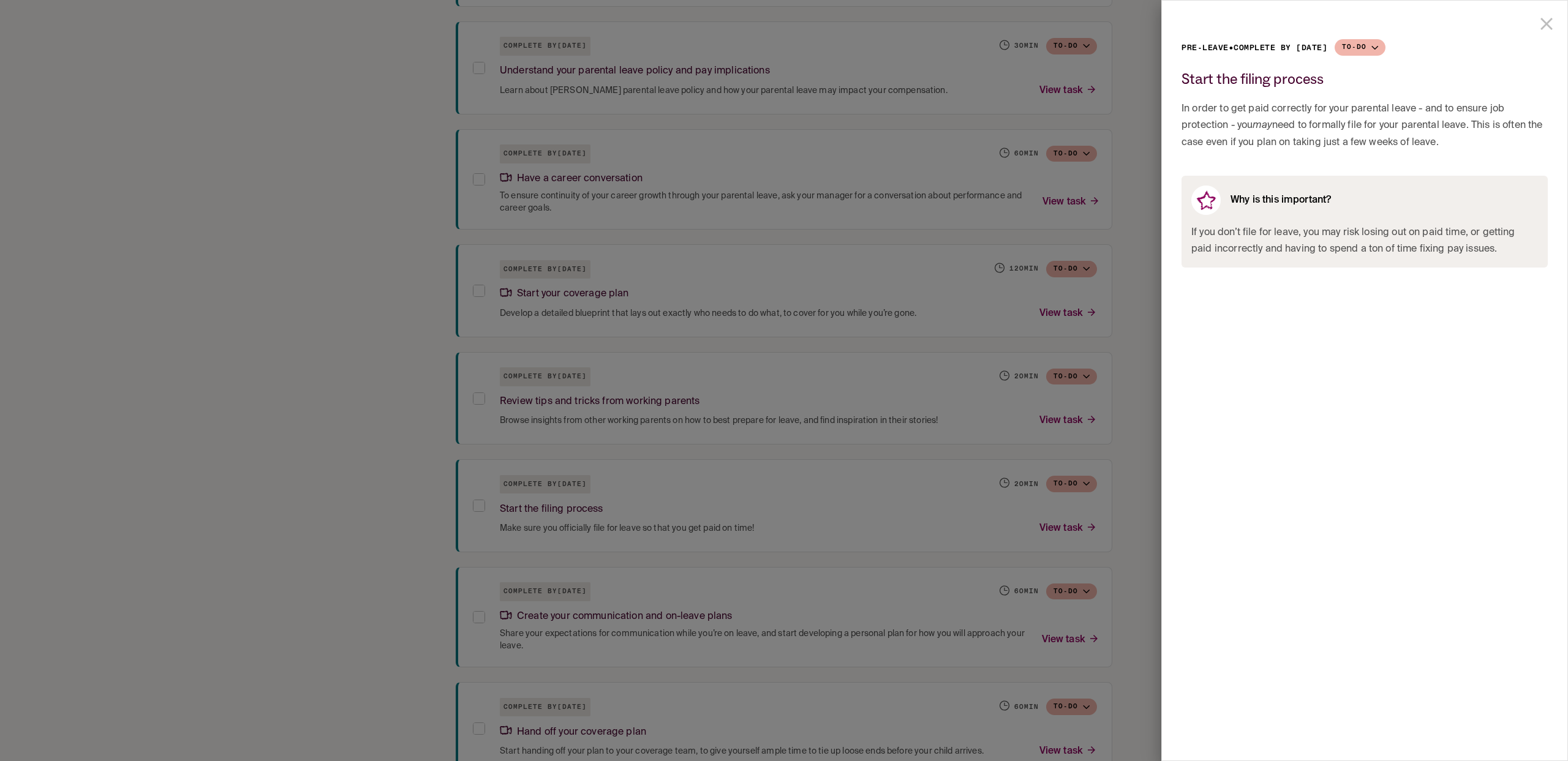
click at [869, 472] on div at bounding box center [784, 380] width 1568 height 761
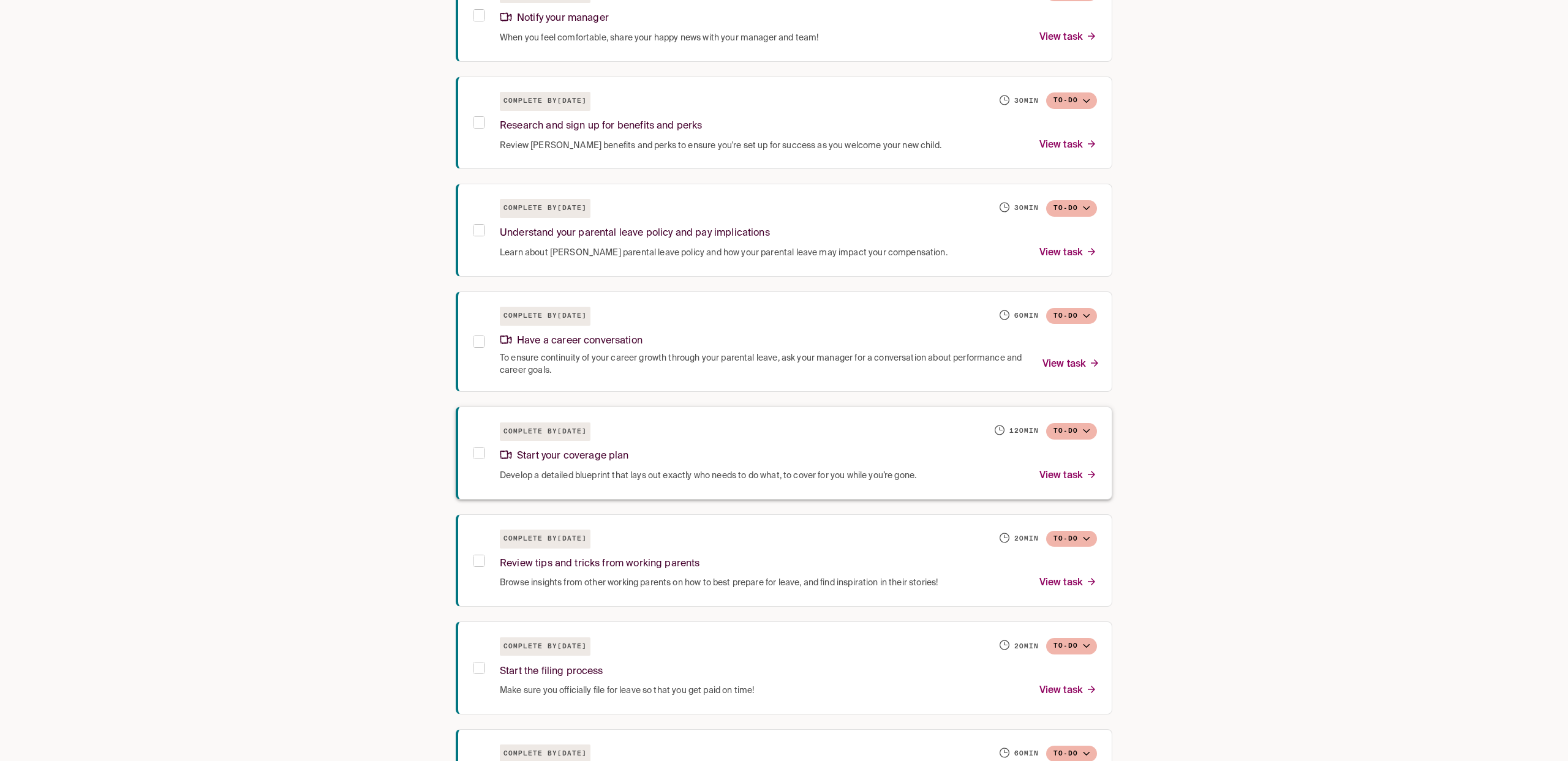
scroll to position [312, 0]
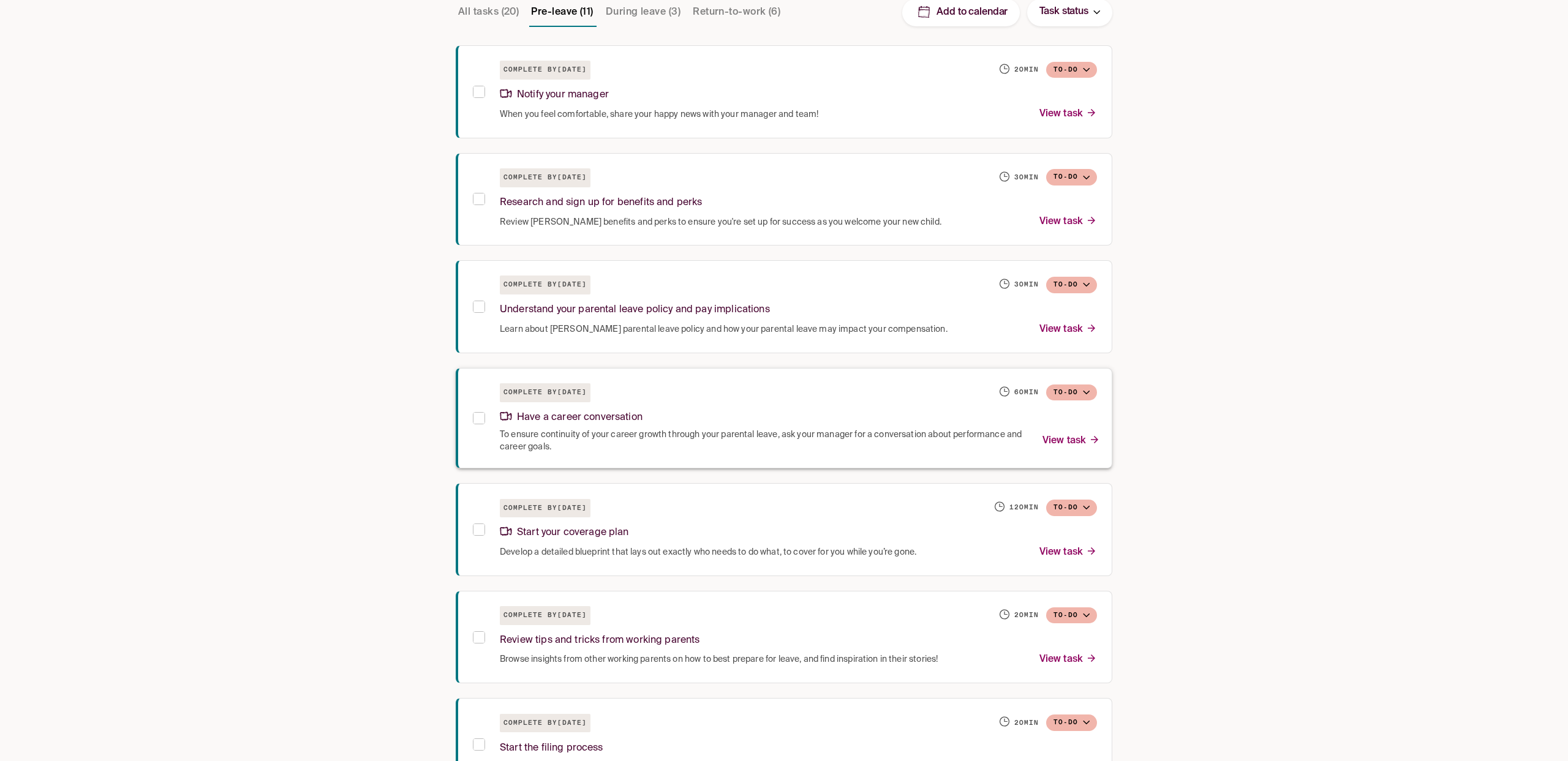
click at [733, 416] on div "Have a career conversation" at bounding box center [798, 415] width 597 height 27
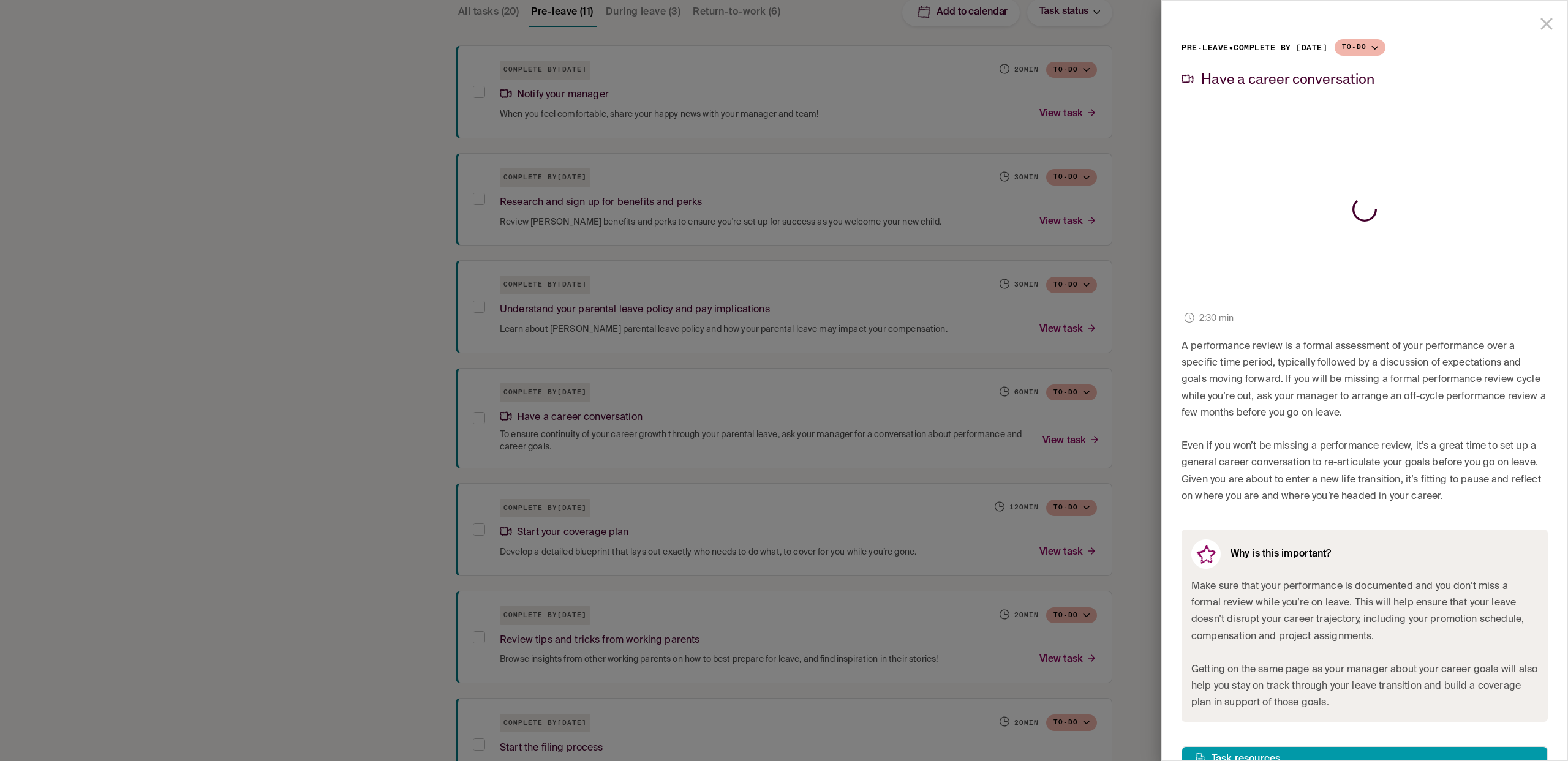
click at [1130, 410] on div at bounding box center [784, 380] width 1568 height 761
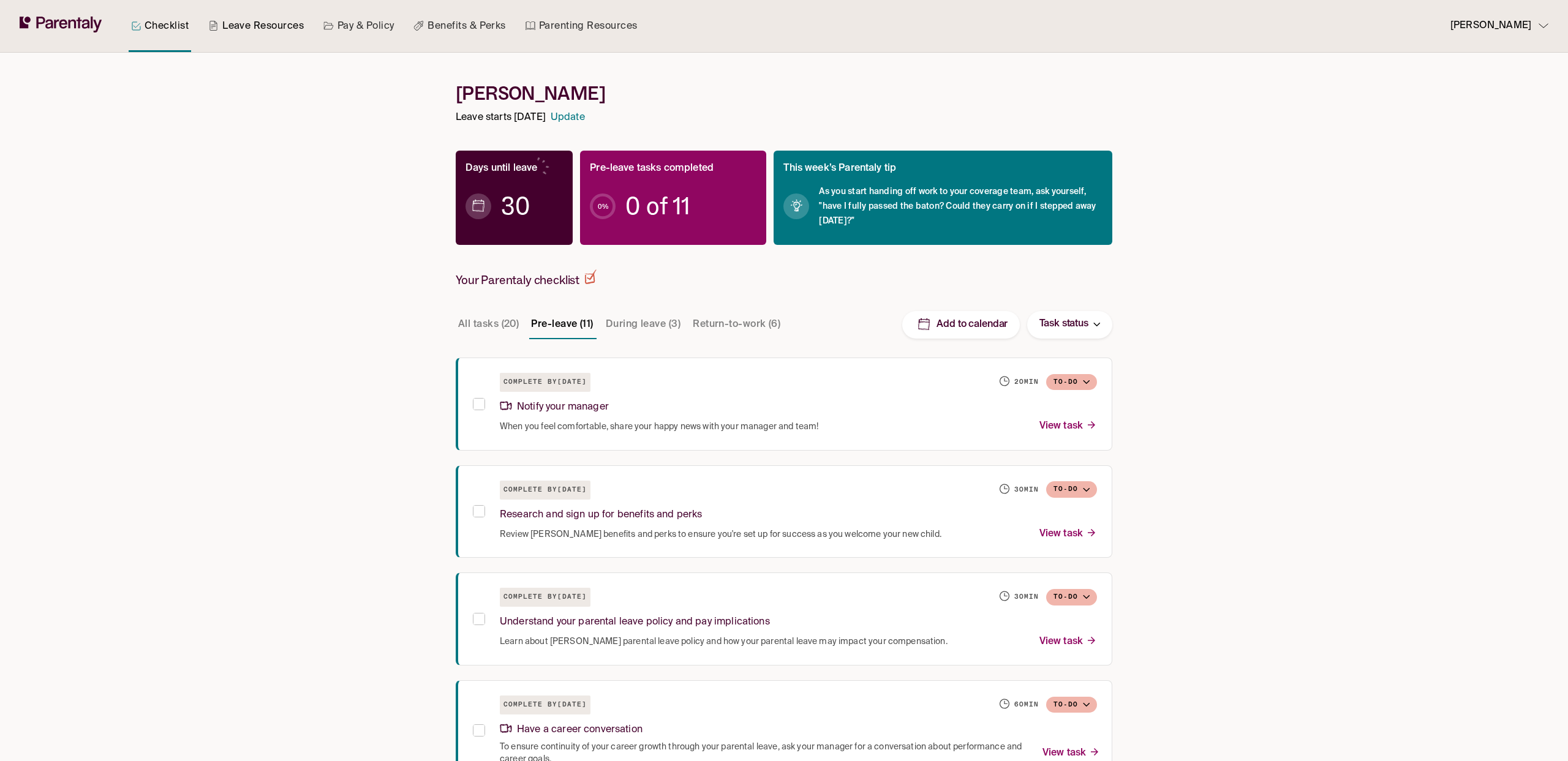
click at [275, 23] on link "Leave Resources" at bounding box center [256, 26] width 100 height 52
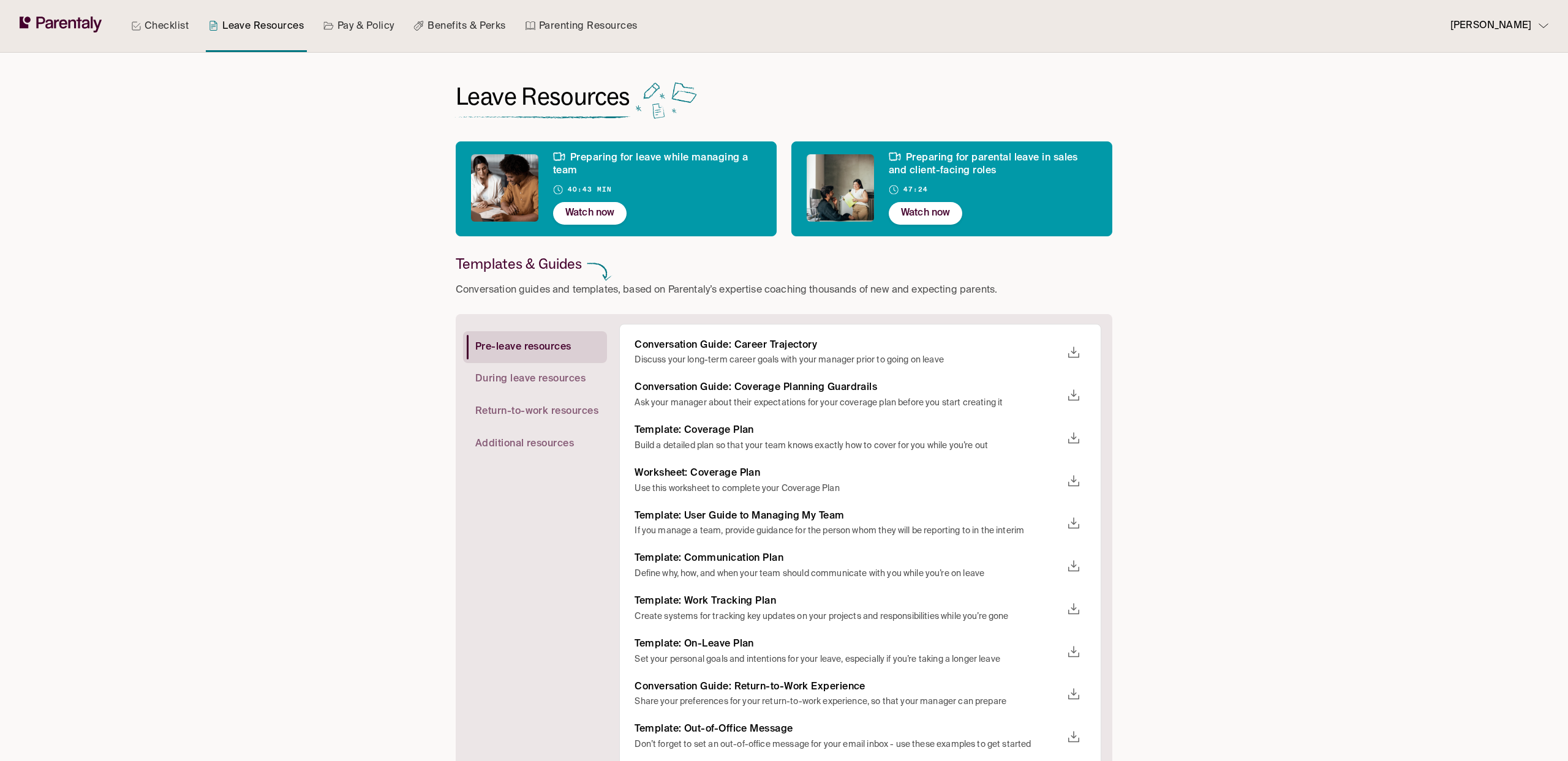
click at [352, 31] on link "Pay & Policy" at bounding box center [359, 26] width 76 height 52
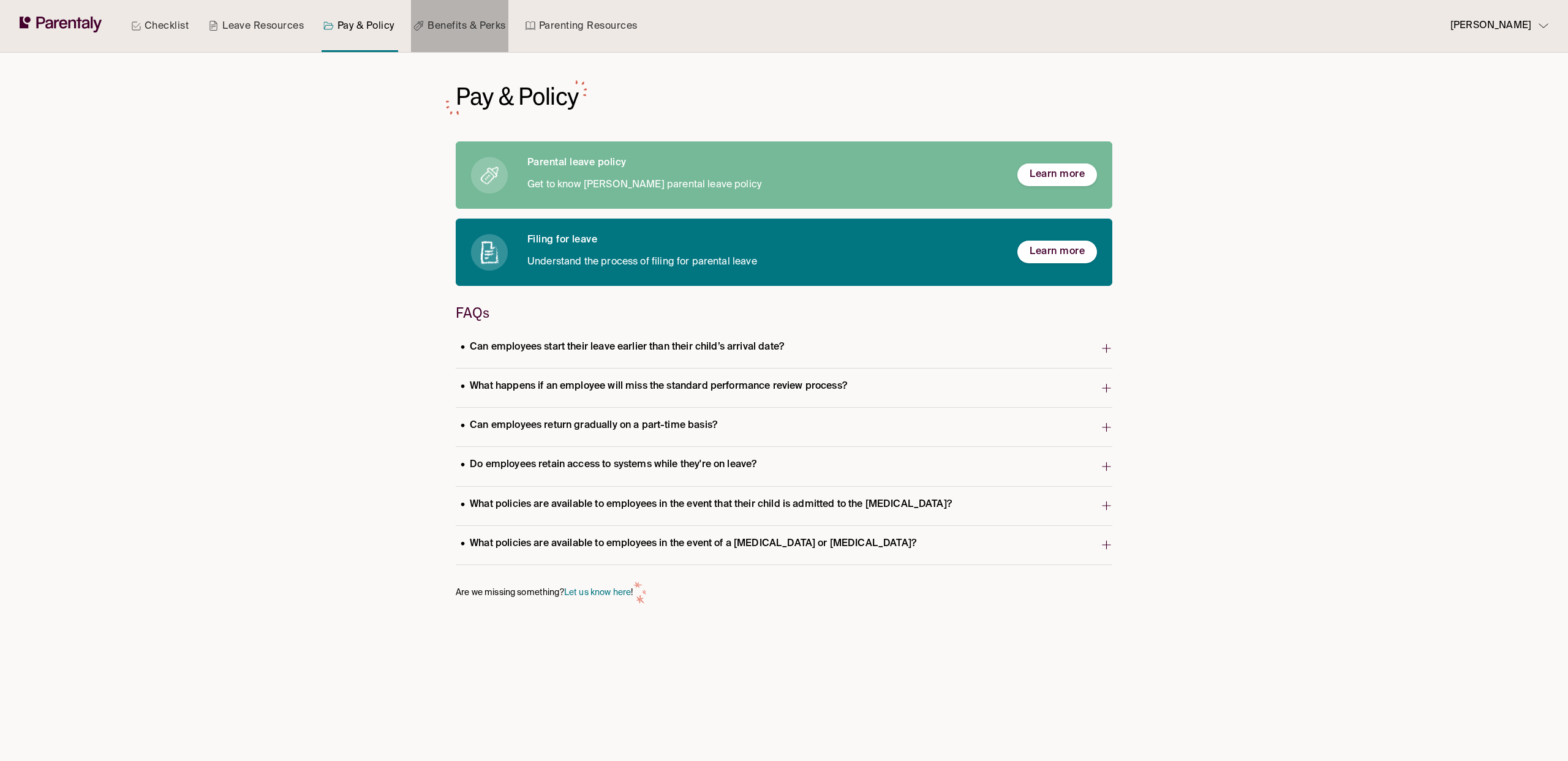
click at [501, 30] on link "Benefits & Perks" at bounding box center [458, 26] width 96 height 52
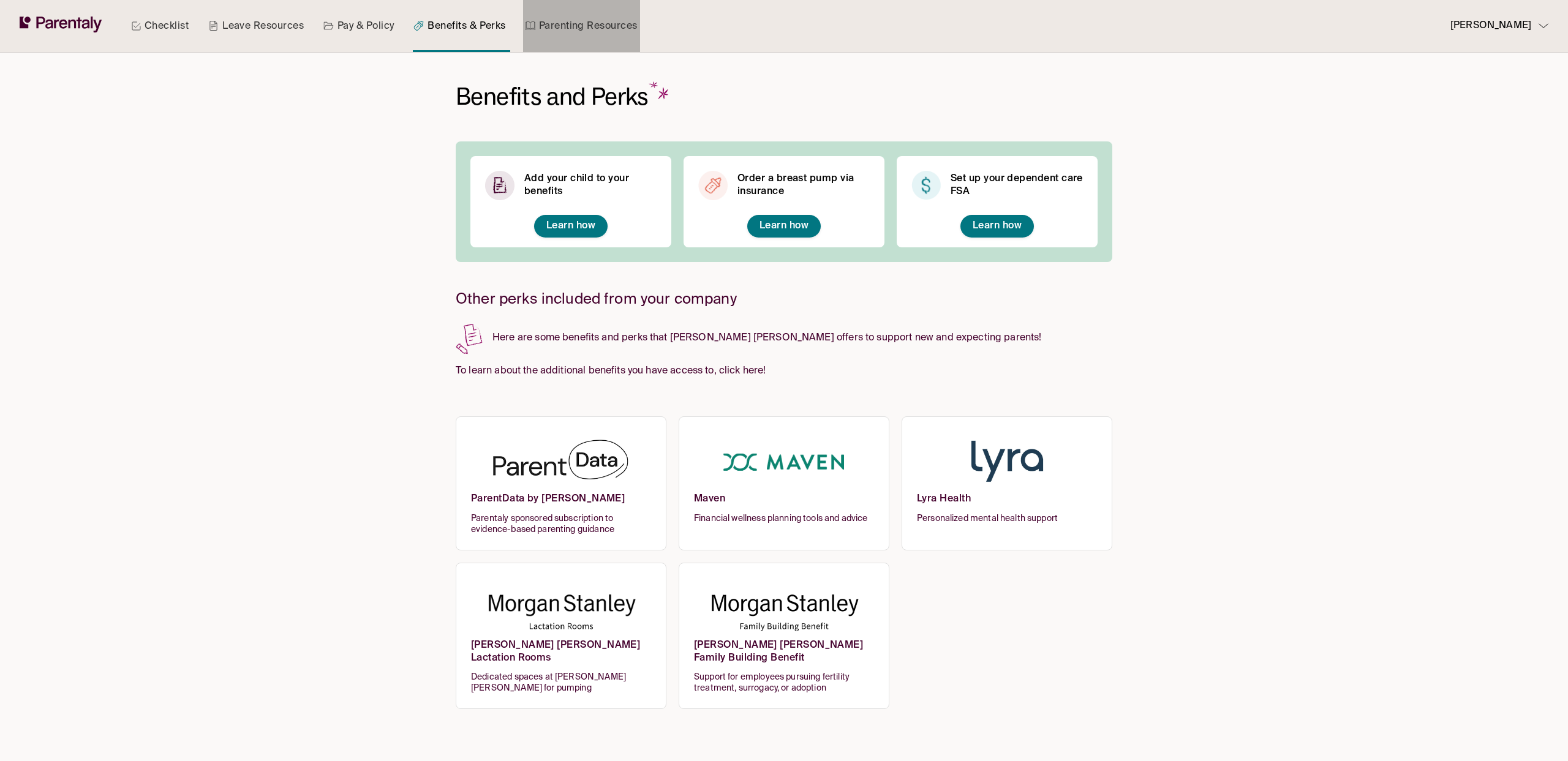
click at [559, 25] on link "Parenting Resources" at bounding box center [582, 26] width 117 height 52
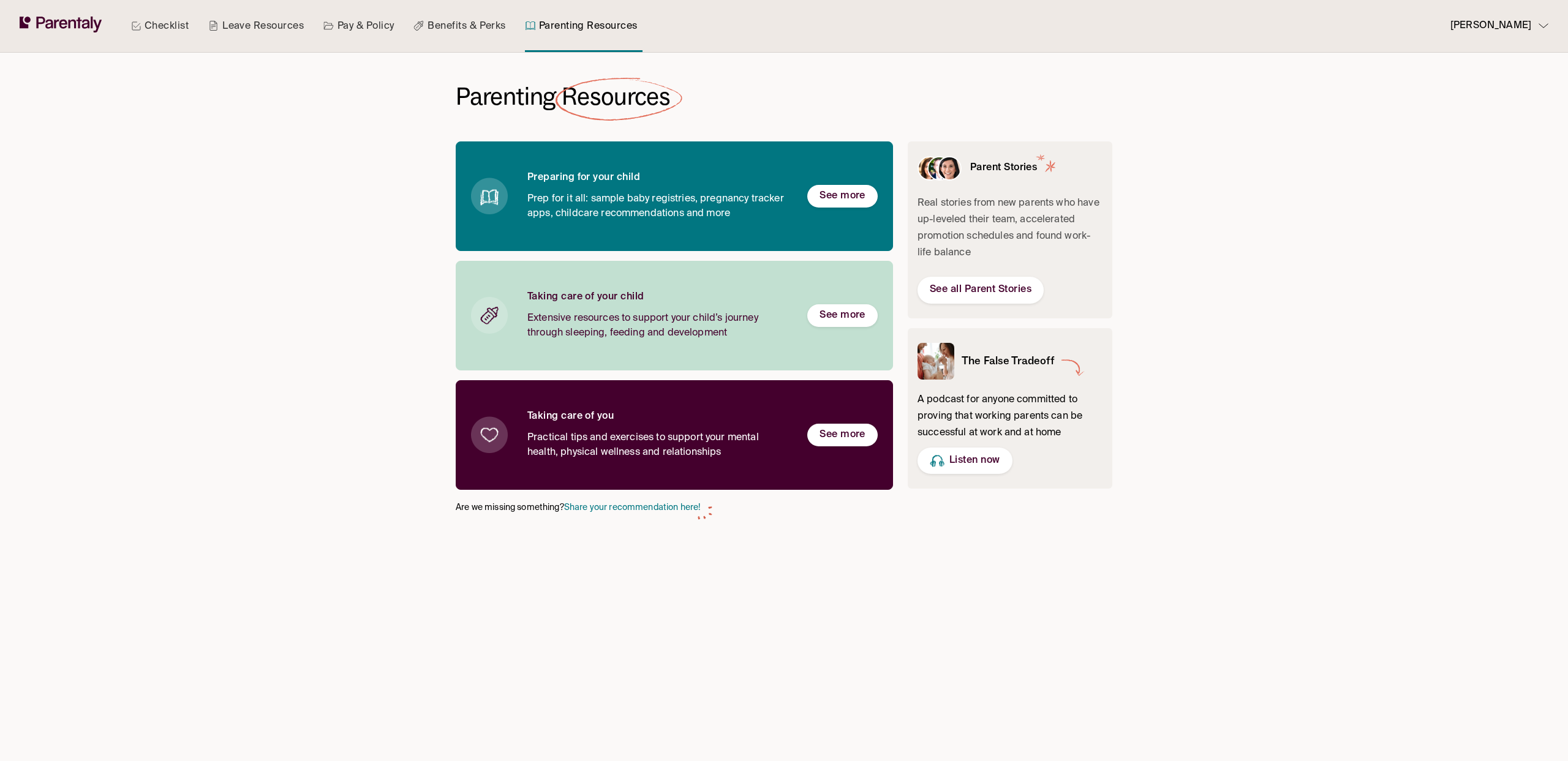
click at [459, 23] on link "Benefits & Perks" at bounding box center [458, 26] width 96 height 52
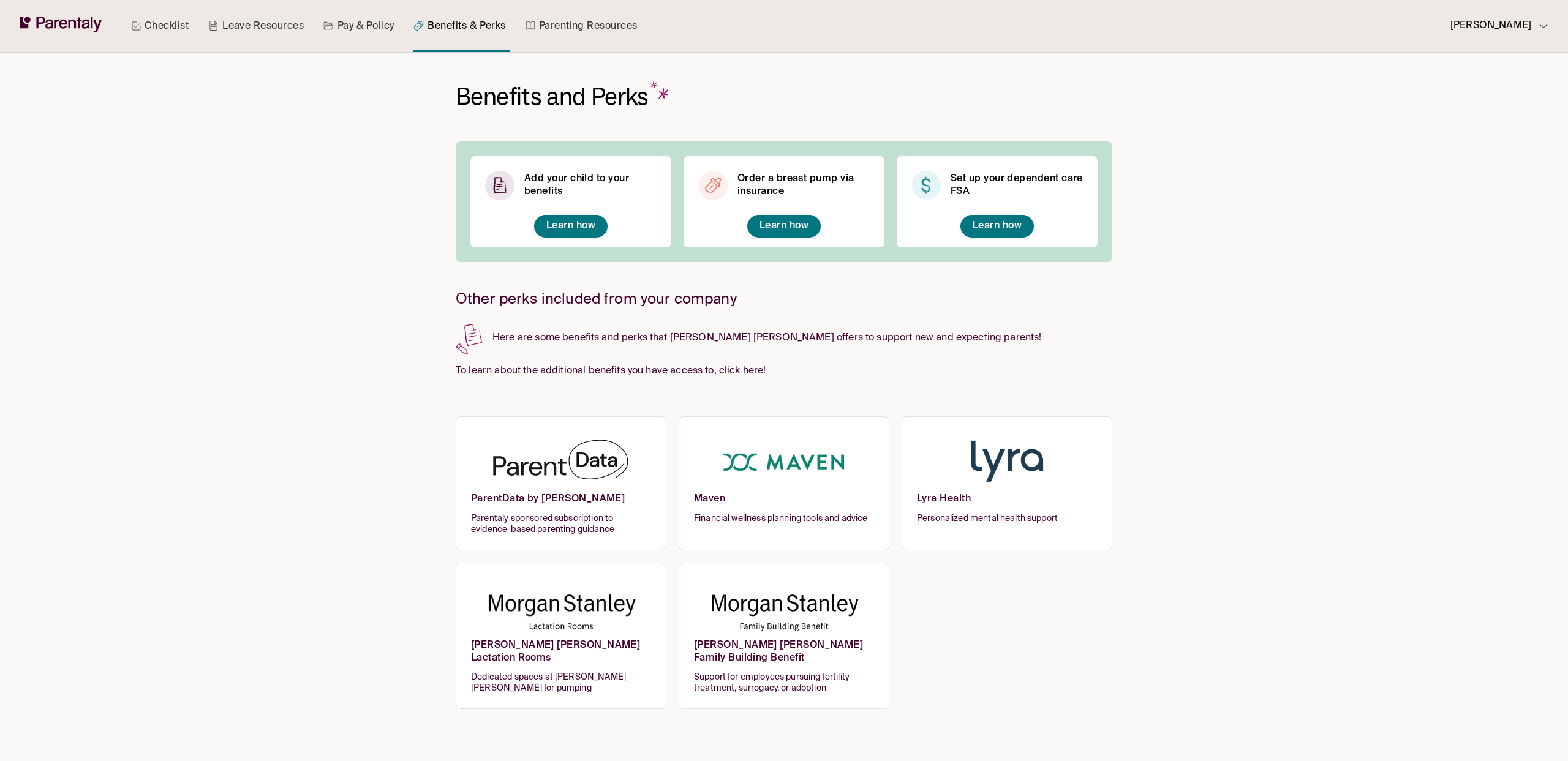
click at [778, 478] on img at bounding box center [784, 462] width 180 height 60
click at [914, 487] on div "Lyra Health Personalized mental health support" at bounding box center [1007, 483] width 211 height 134
click at [743, 604] on img at bounding box center [784, 609] width 180 height 60
click at [720, 598] on img at bounding box center [784, 609] width 180 height 60
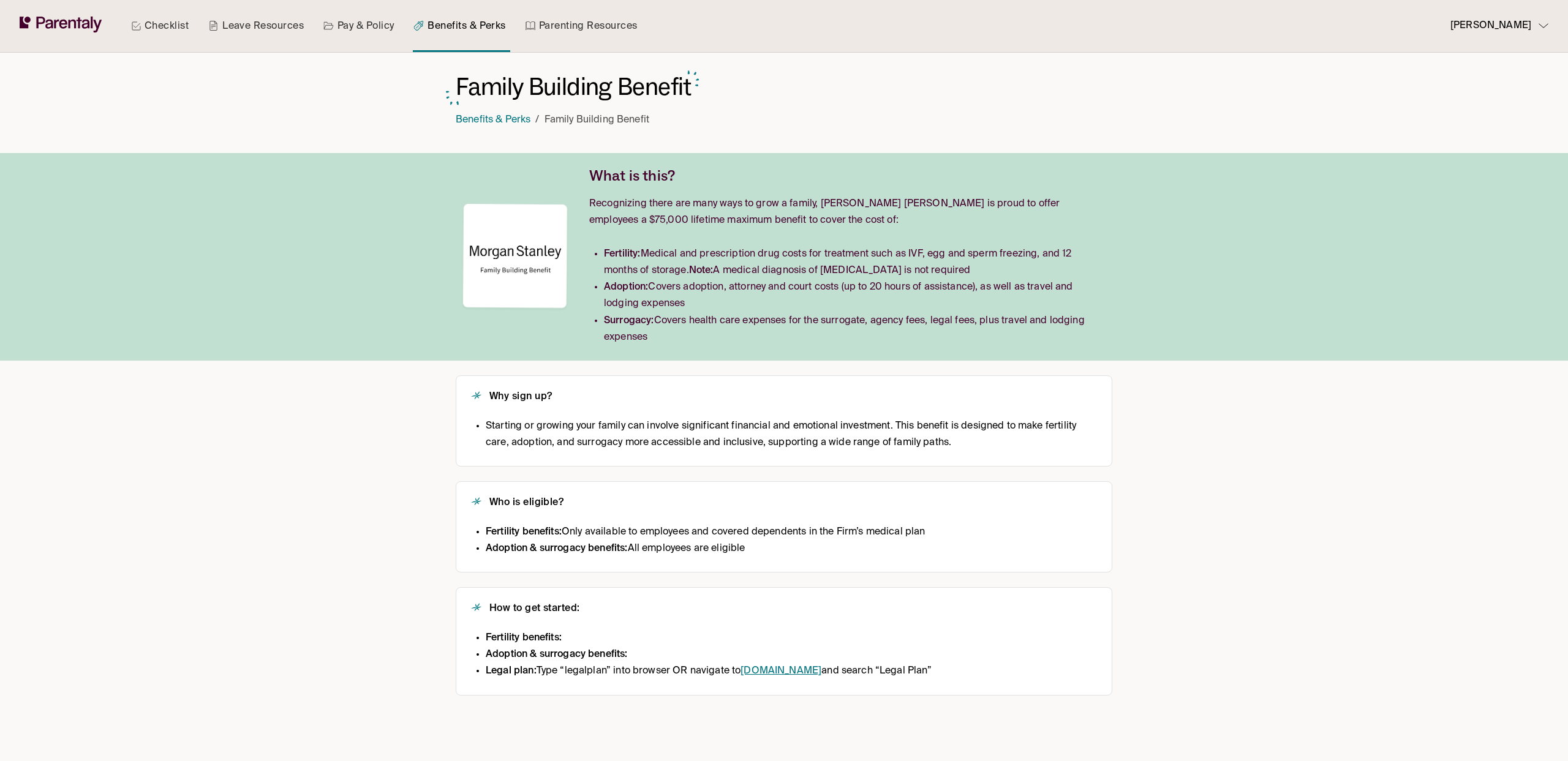
click at [624, 631] on li "Fertility benefits:" at bounding box center [709, 638] width 446 height 16
click at [593, 644] on li "Fertility benefits:" at bounding box center [709, 638] width 446 height 16
click at [501, 122] on link "Benefits & Perks" at bounding box center [493, 120] width 75 height 10
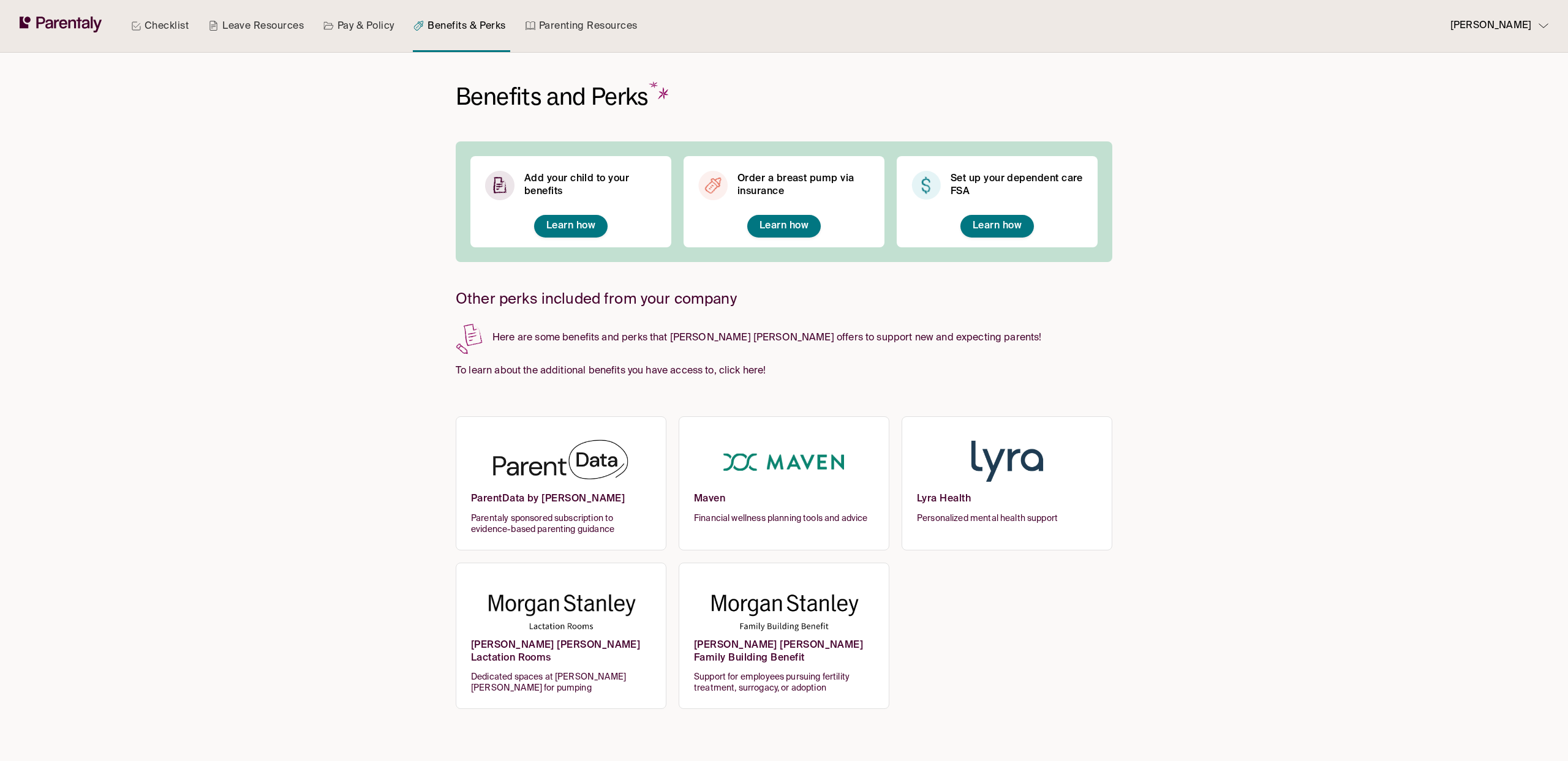
click at [608, 626] on img at bounding box center [561, 609] width 180 height 60
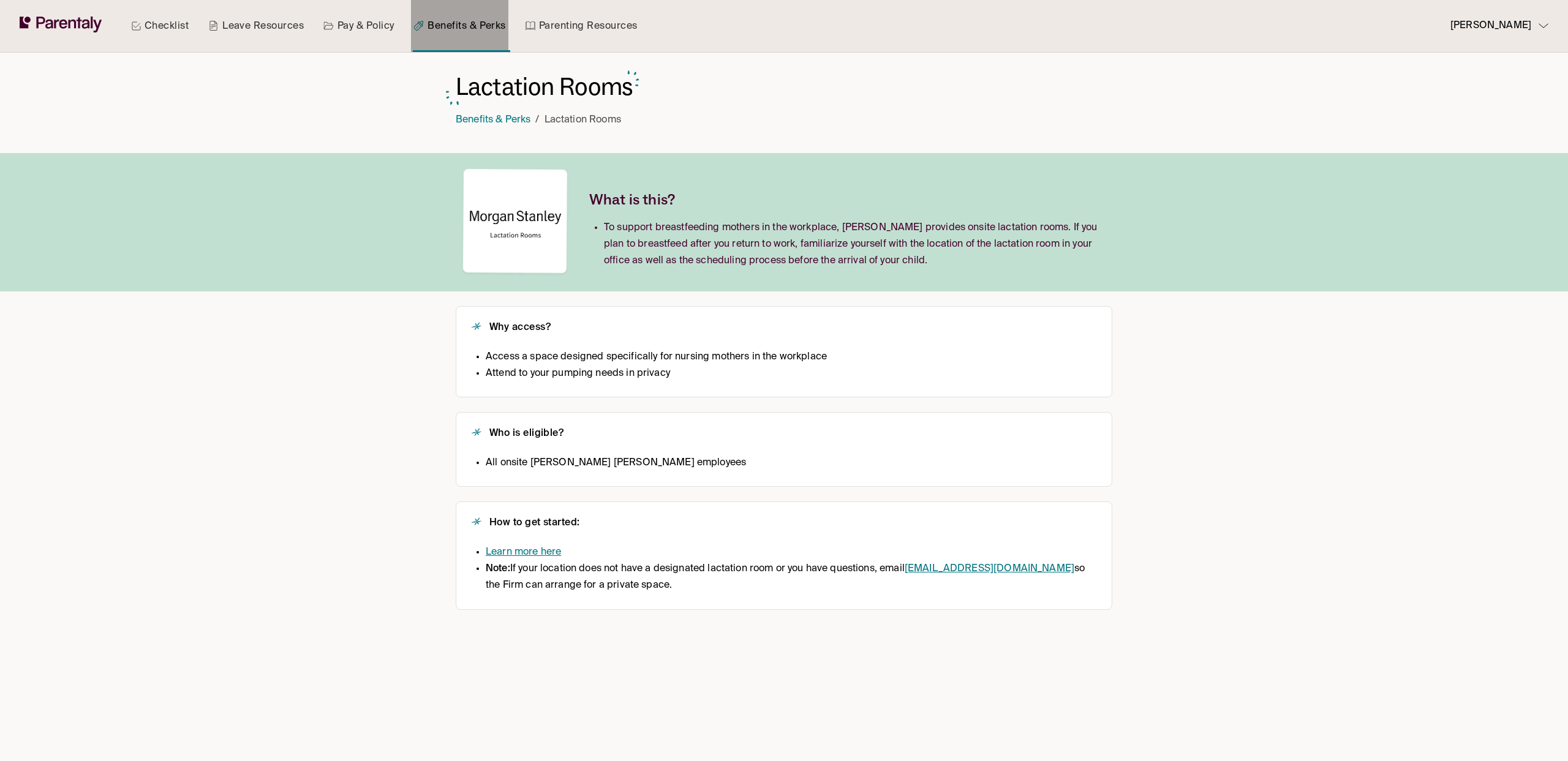
click at [469, 34] on link "Benefits & Perks" at bounding box center [458, 26] width 96 height 52
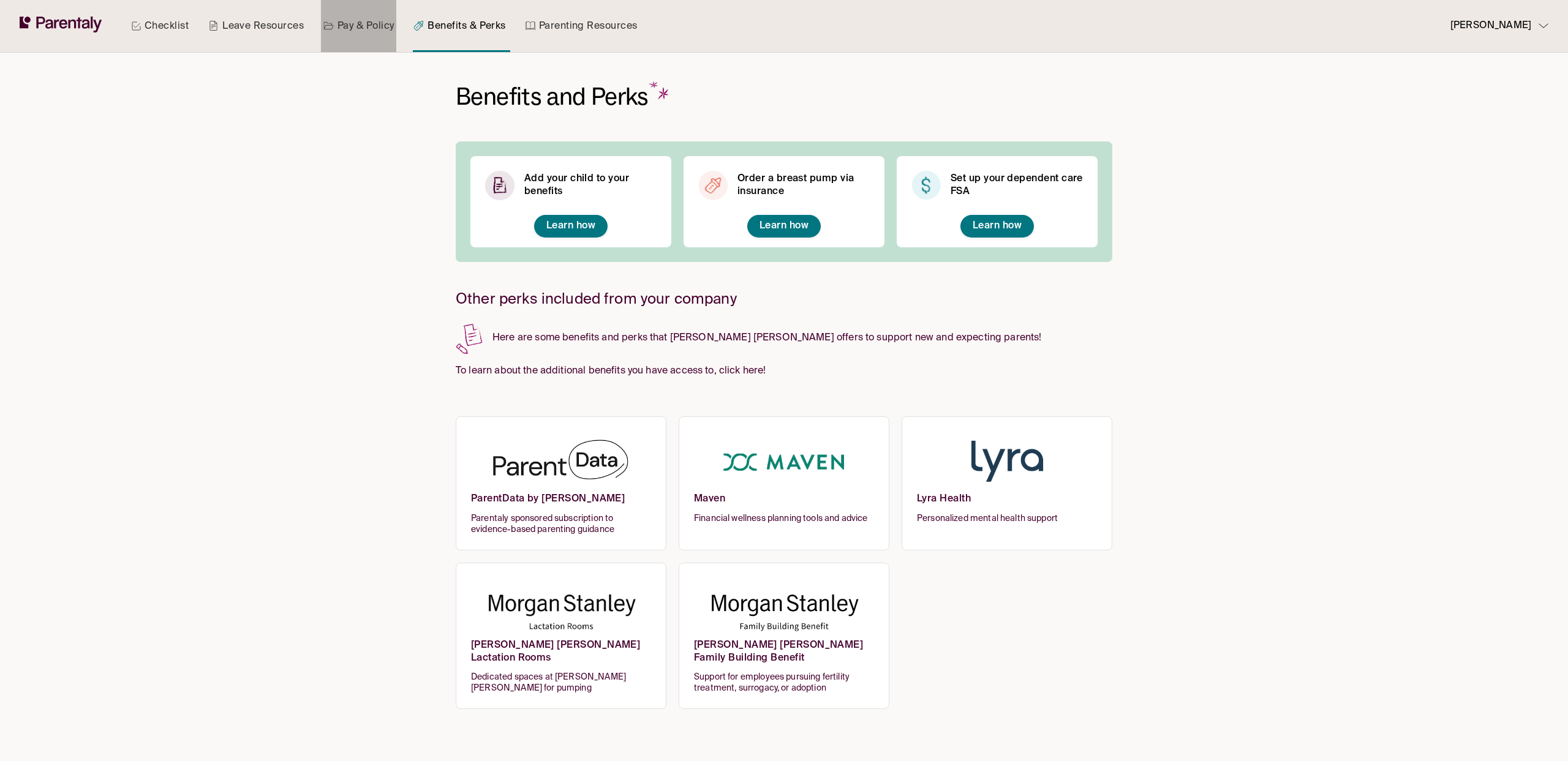
click at [345, 28] on link "Pay & Policy" at bounding box center [359, 26] width 76 height 52
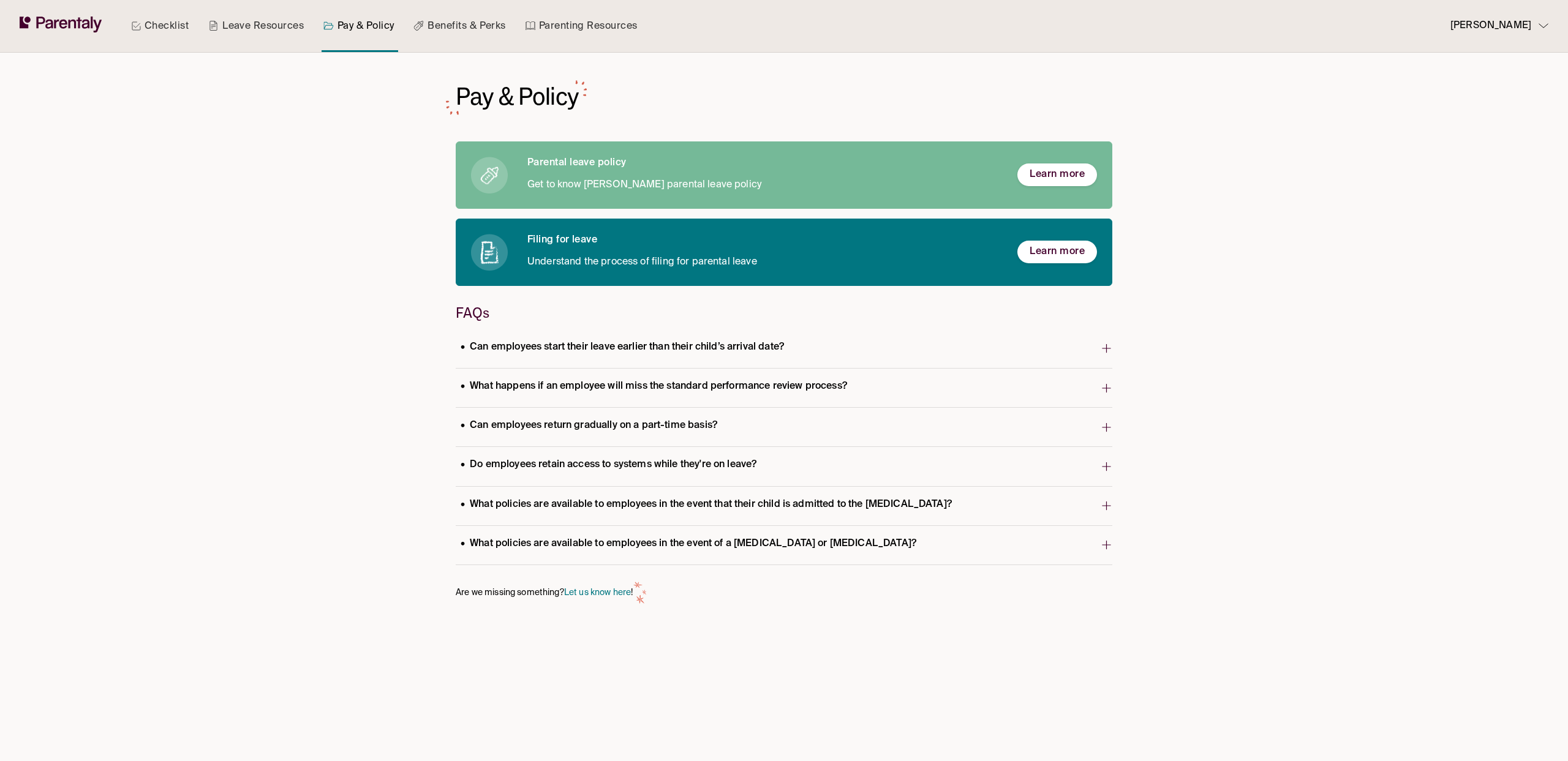
click at [181, 27] on link "Checklist" at bounding box center [160, 26] width 62 height 52
